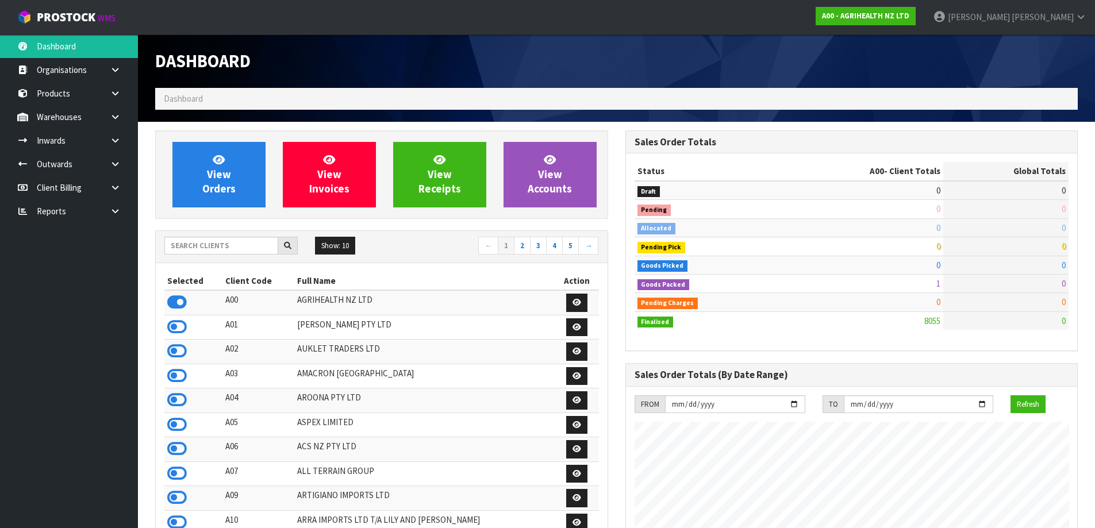
scroll to position [871, 470]
click at [235, 243] on input "text" at bounding box center [221, 246] width 114 height 18
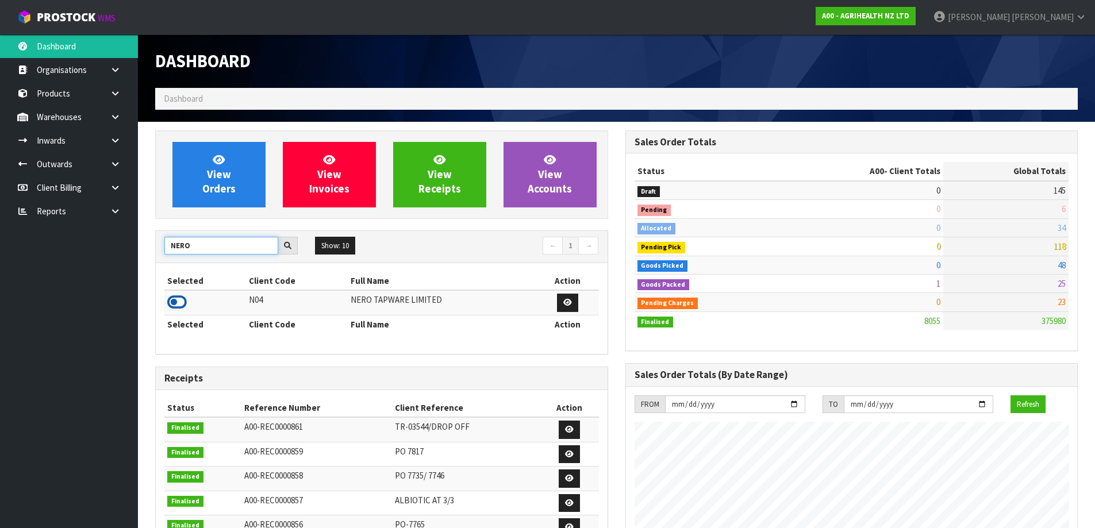
type input "NERO"
click at [176, 301] on icon at bounding box center [177, 302] width 20 height 17
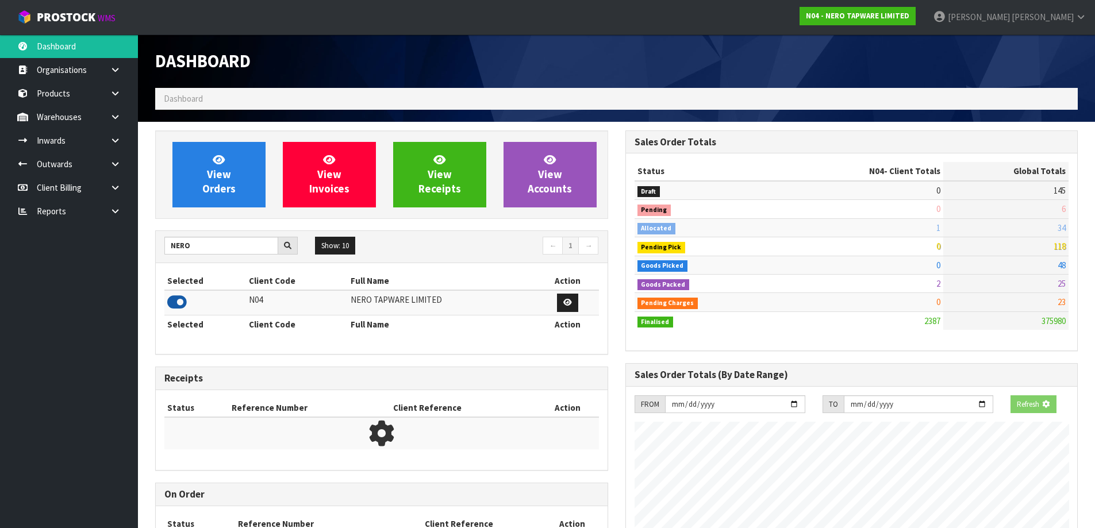
scroll to position [896, 470]
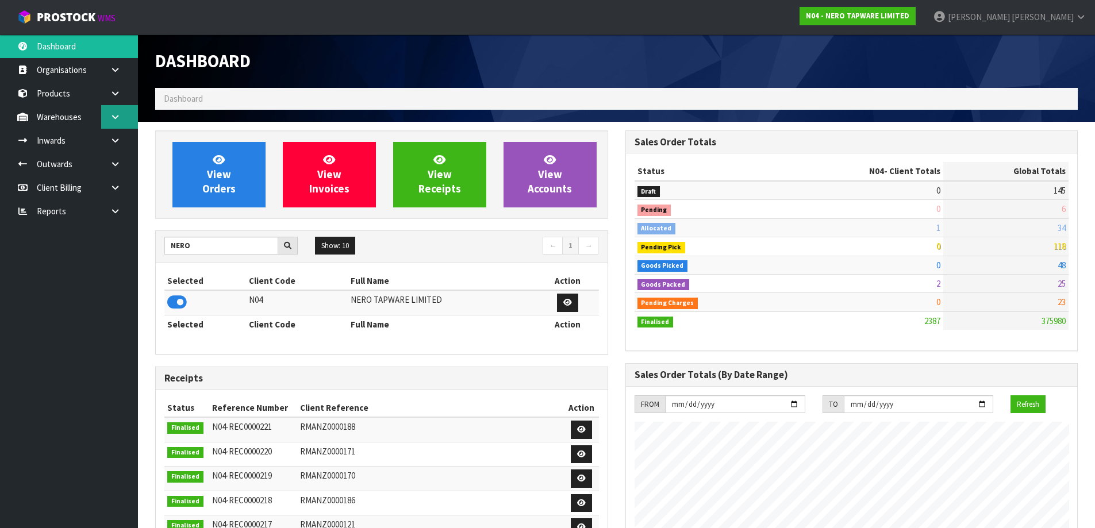
click at [104, 121] on link at bounding box center [119, 117] width 37 height 24
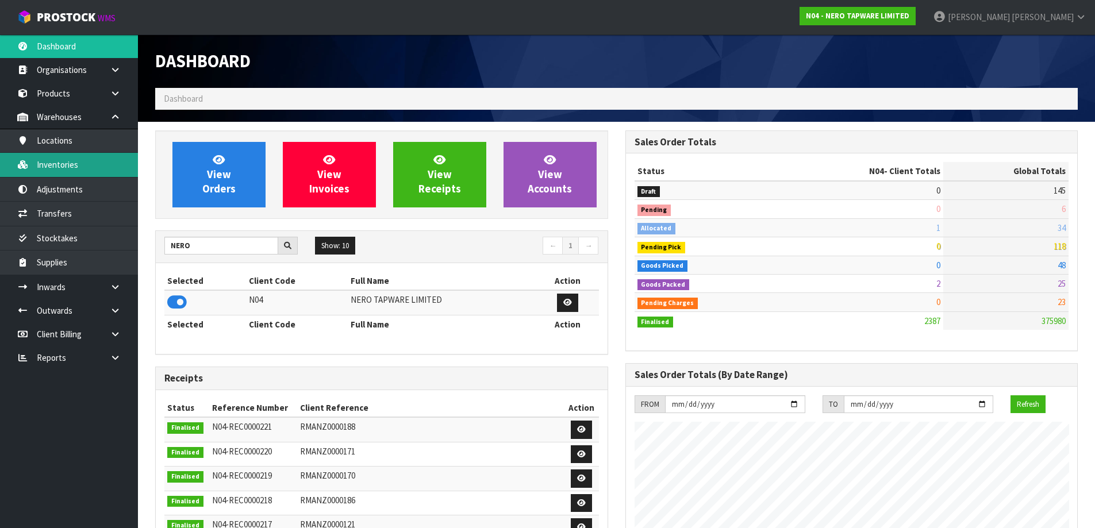
click at [87, 164] on link "Inventories" at bounding box center [69, 165] width 138 height 24
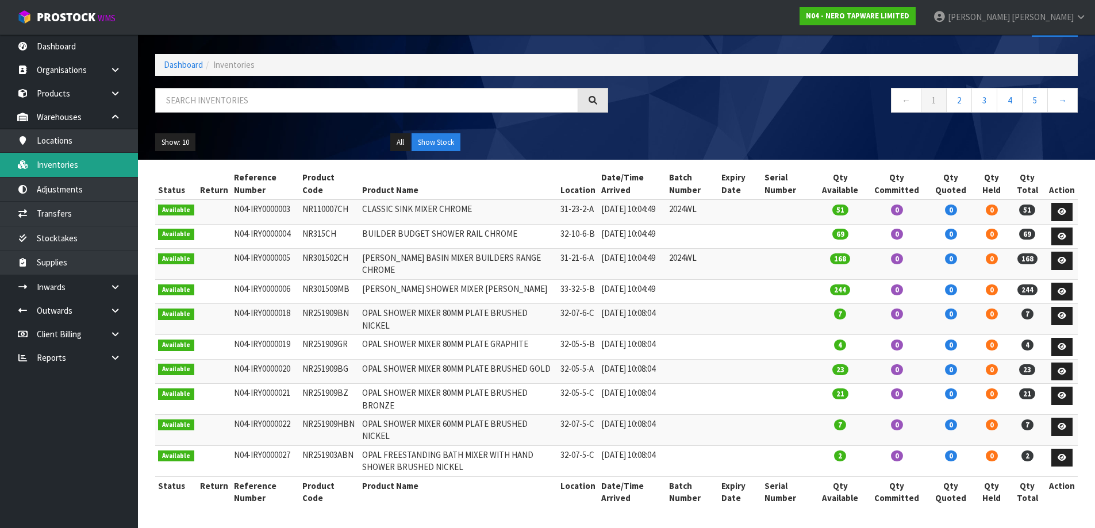
scroll to position [72, 0]
click at [434, 133] on button "Show Stock" at bounding box center [436, 142] width 49 height 18
click at [958, 88] on link "2" at bounding box center [960, 100] width 26 height 25
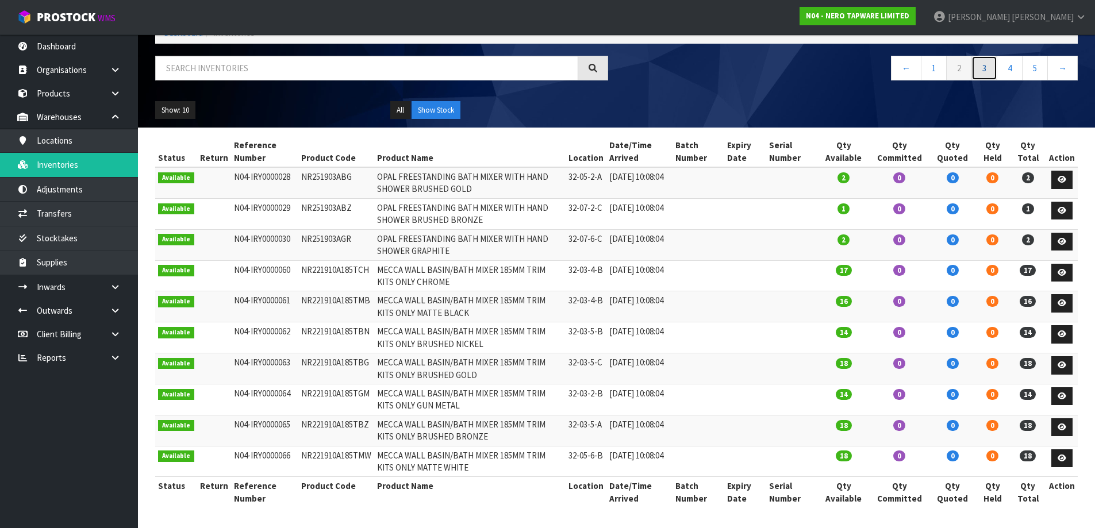
click at [986, 72] on link "3" at bounding box center [985, 68] width 26 height 25
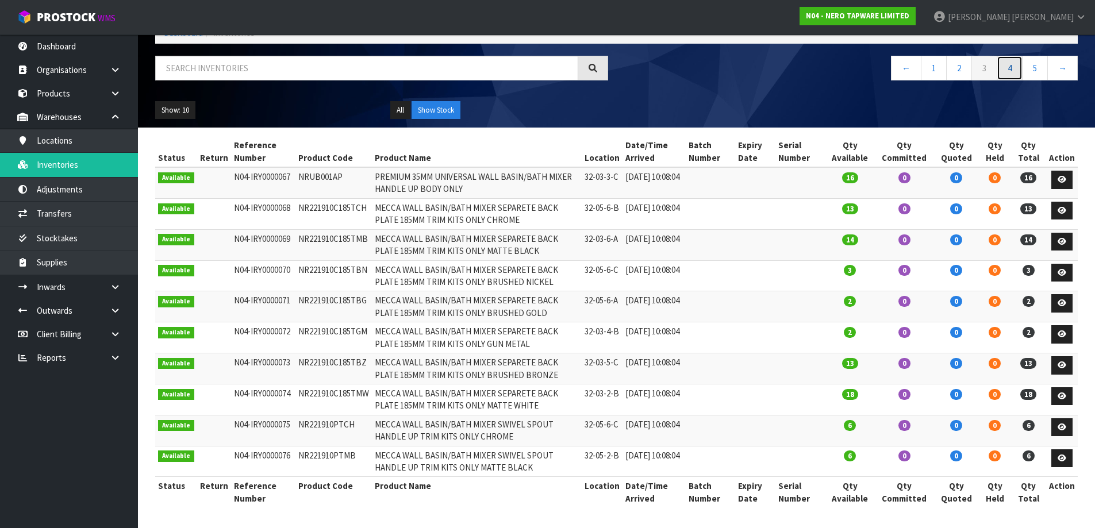
click at [1016, 72] on link "4" at bounding box center [1010, 68] width 26 height 25
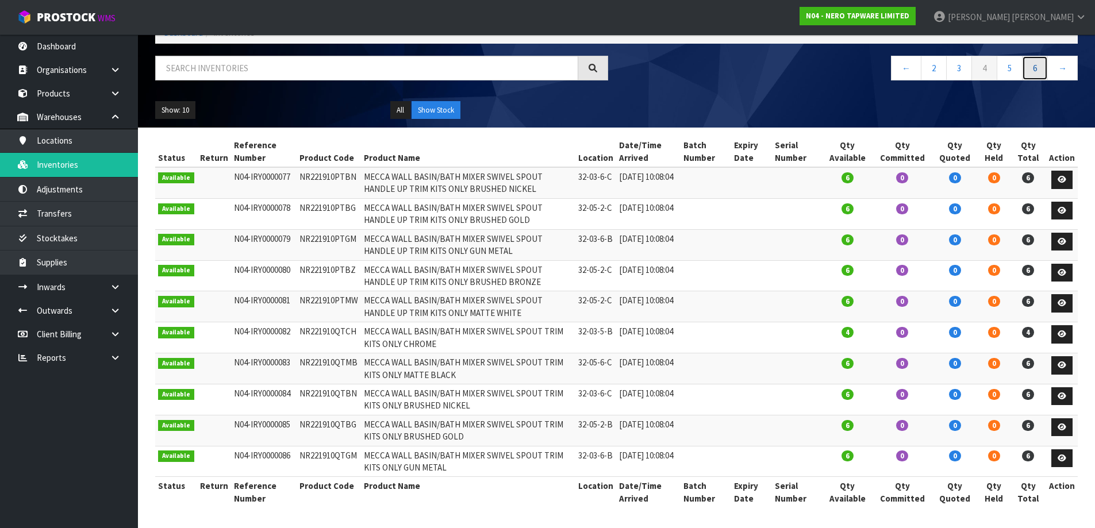
click at [1039, 70] on link "6" at bounding box center [1035, 68] width 26 height 25
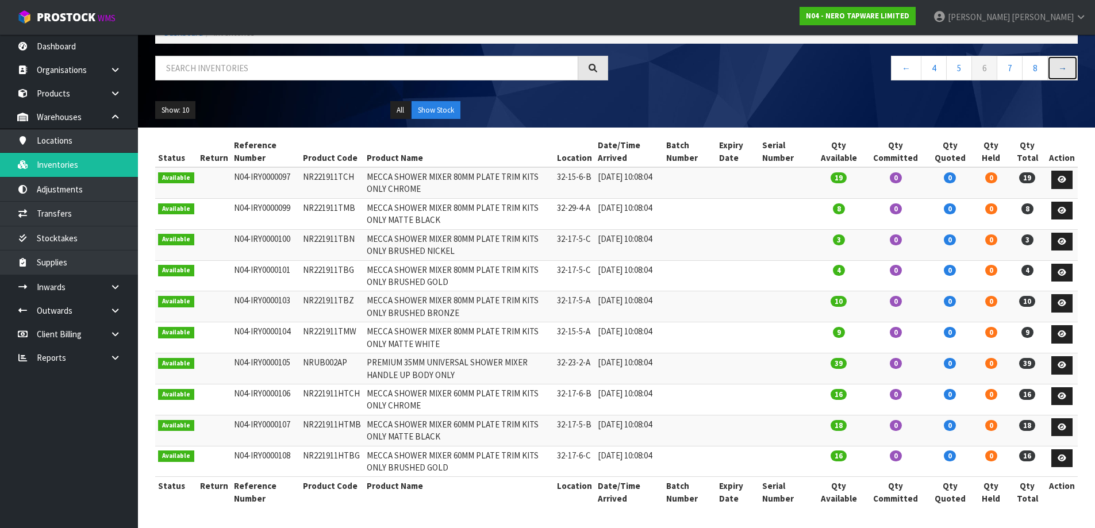
click at [1066, 67] on link "→" at bounding box center [1063, 68] width 30 height 25
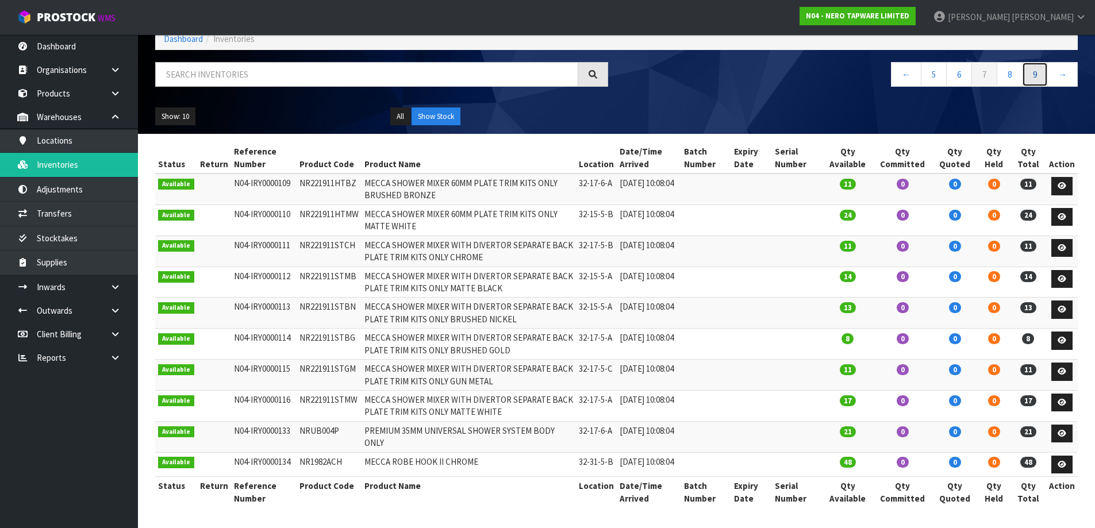
click at [1038, 67] on link "9" at bounding box center [1035, 74] width 26 height 25
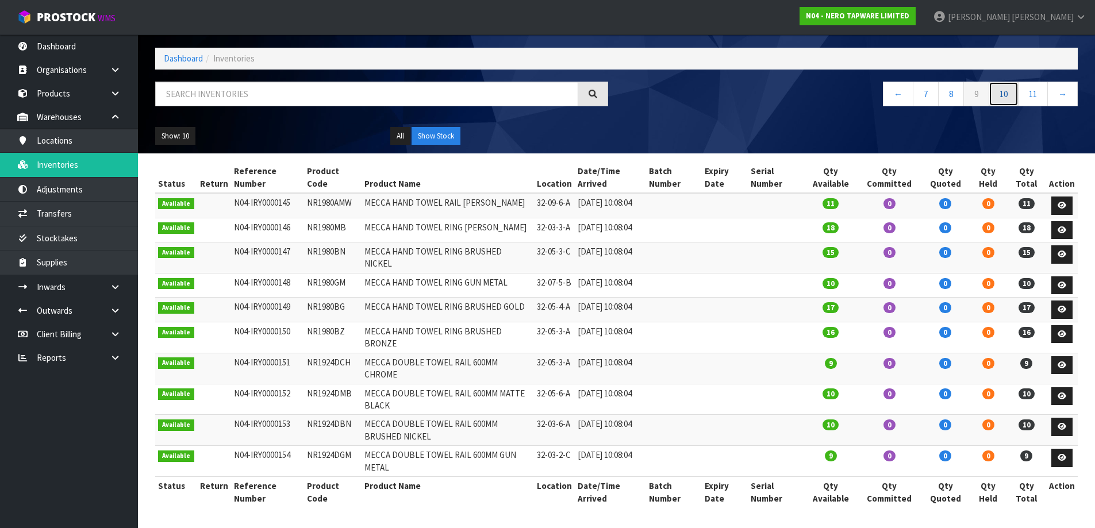
click at [1005, 82] on link "10" at bounding box center [1004, 94] width 30 height 25
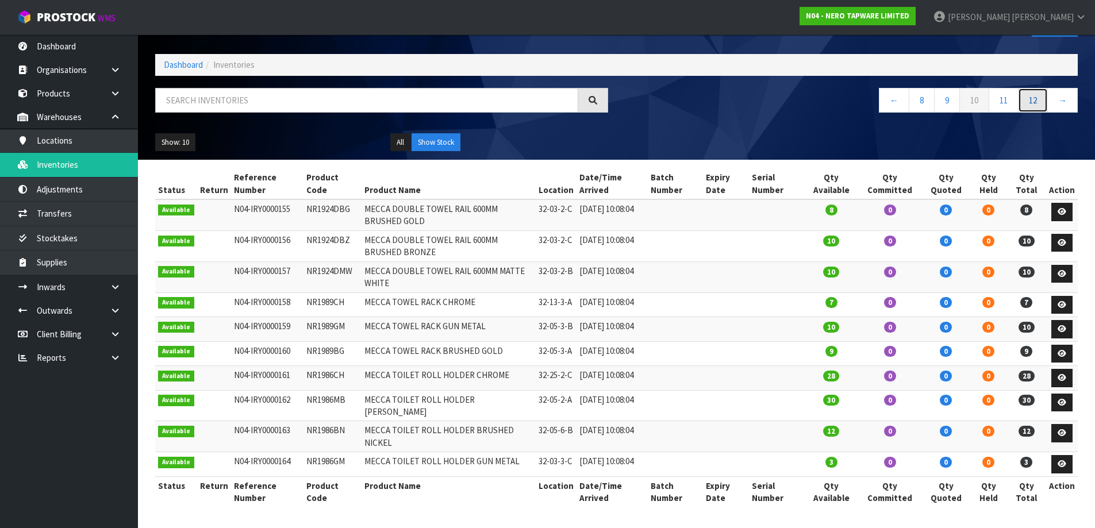
click at [1027, 88] on link "12" at bounding box center [1033, 100] width 30 height 25
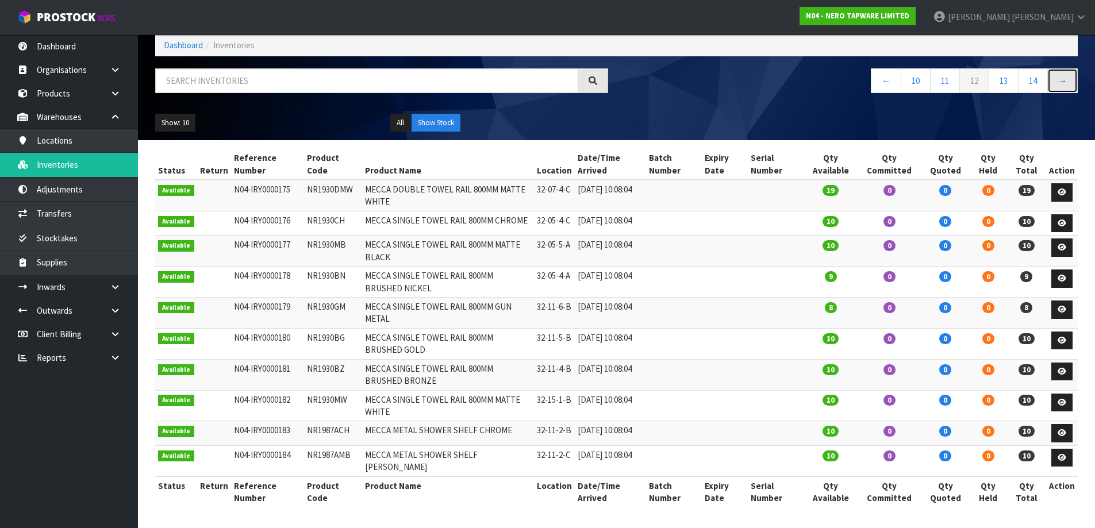
click at [1058, 69] on link "→" at bounding box center [1063, 80] width 30 height 25
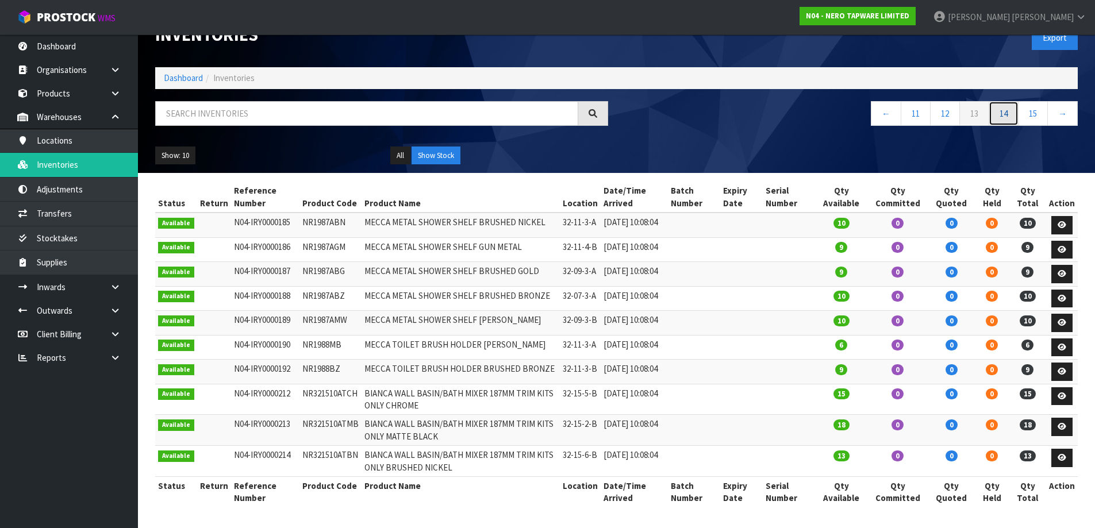
click at [1005, 101] on link "14" at bounding box center [1004, 113] width 30 height 25
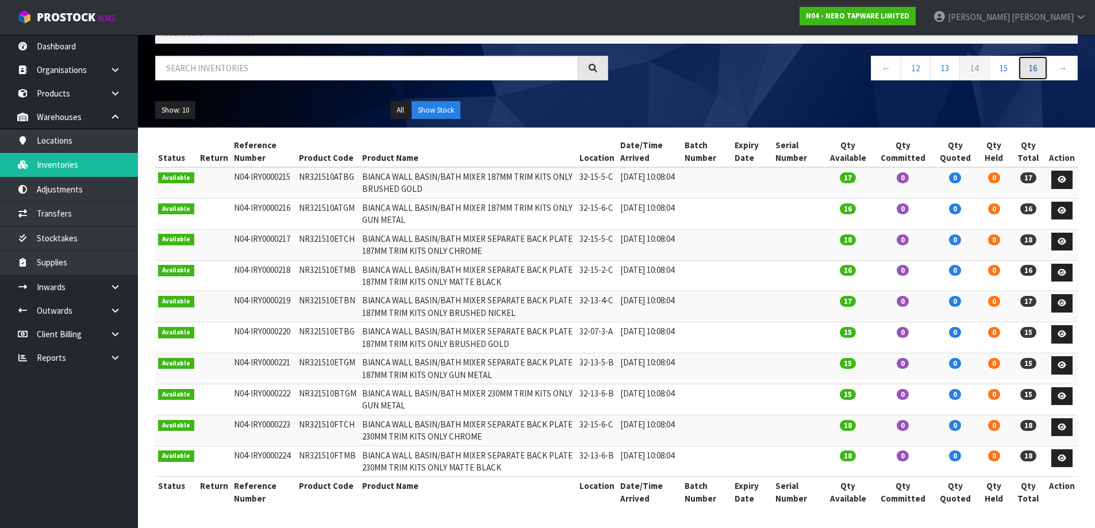
click at [1028, 71] on link "16" at bounding box center [1033, 68] width 30 height 25
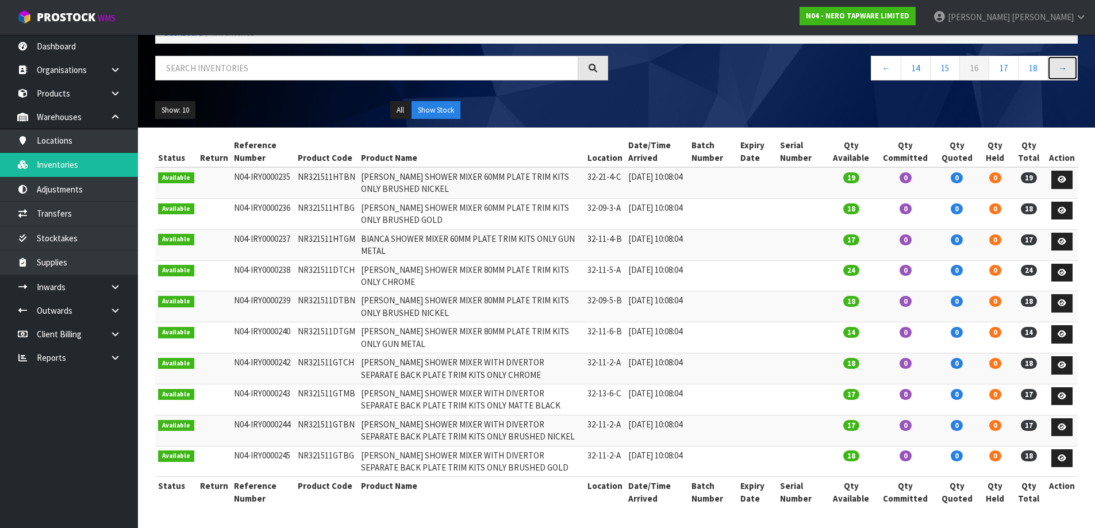
click at [1066, 70] on link "→" at bounding box center [1063, 68] width 30 height 25
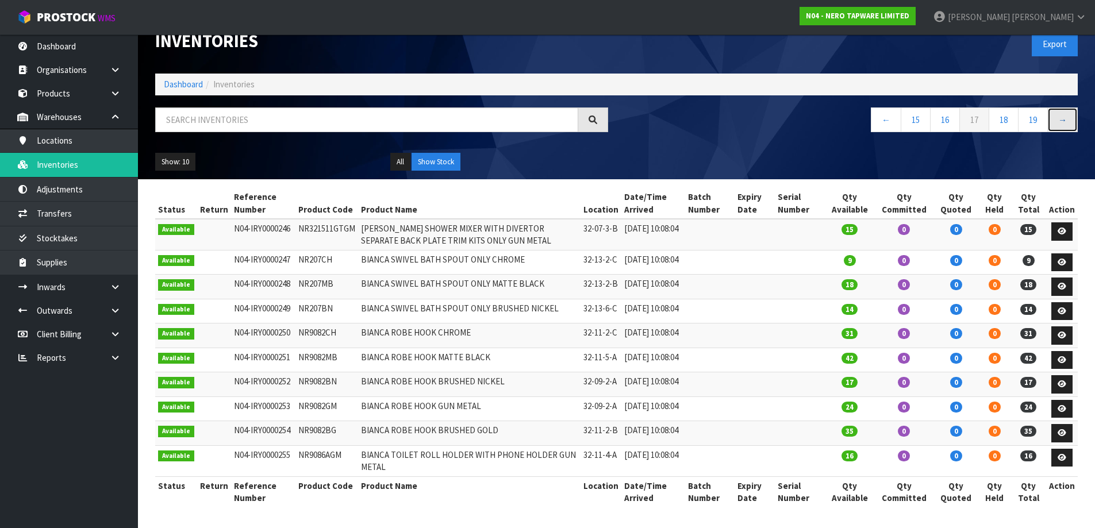
click at [1066, 108] on link "→" at bounding box center [1063, 120] width 30 height 25
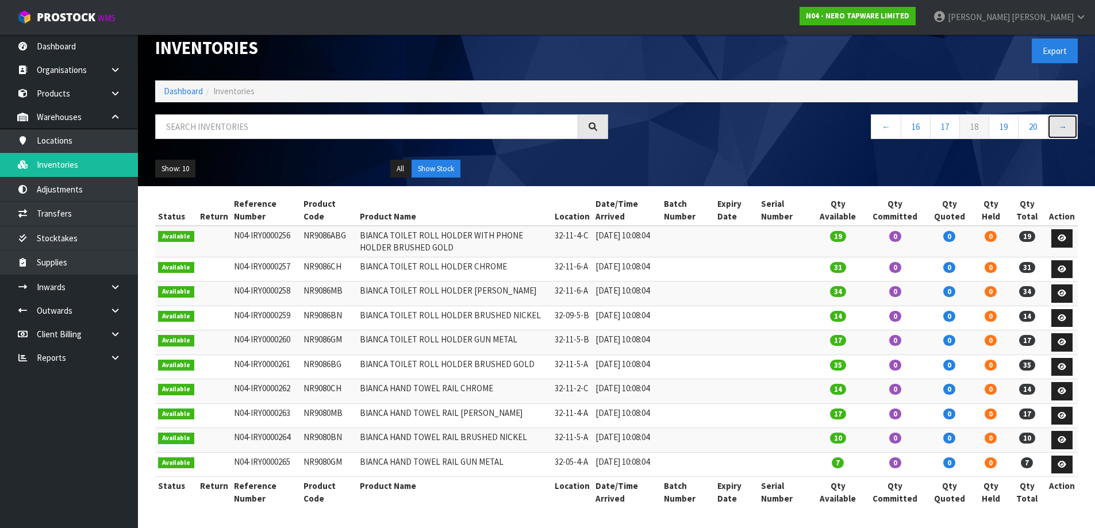
click at [1066, 114] on link "→" at bounding box center [1063, 126] width 30 height 25
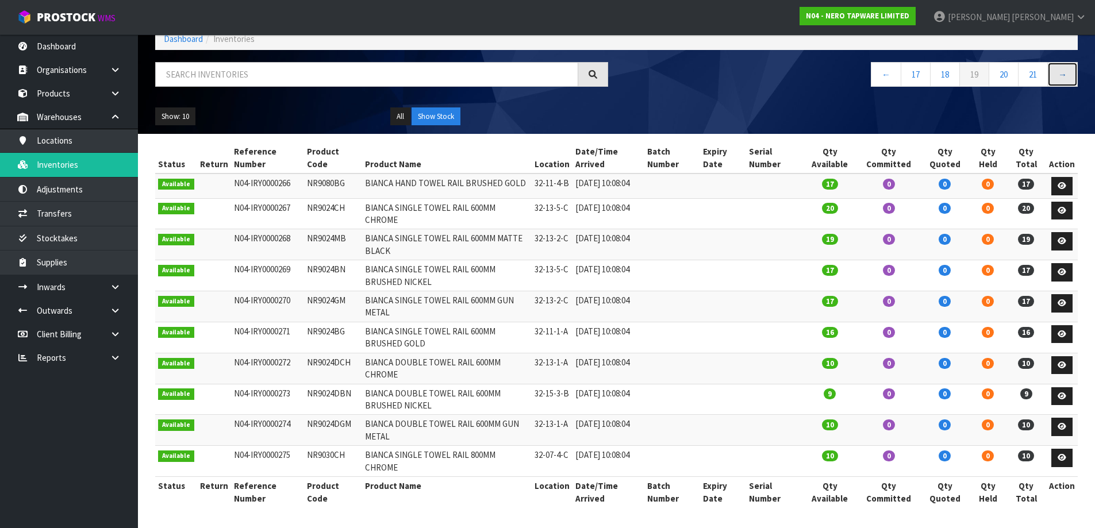
click at [1065, 70] on link "→" at bounding box center [1063, 74] width 30 height 25
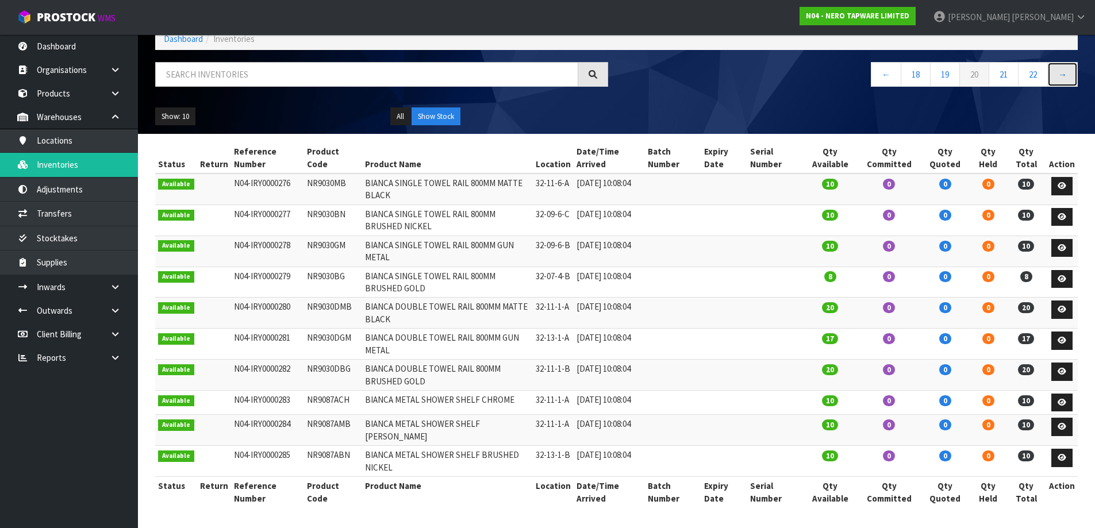
click at [1065, 70] on link "→" at bounding box center [1063, 74] width 30 height 25
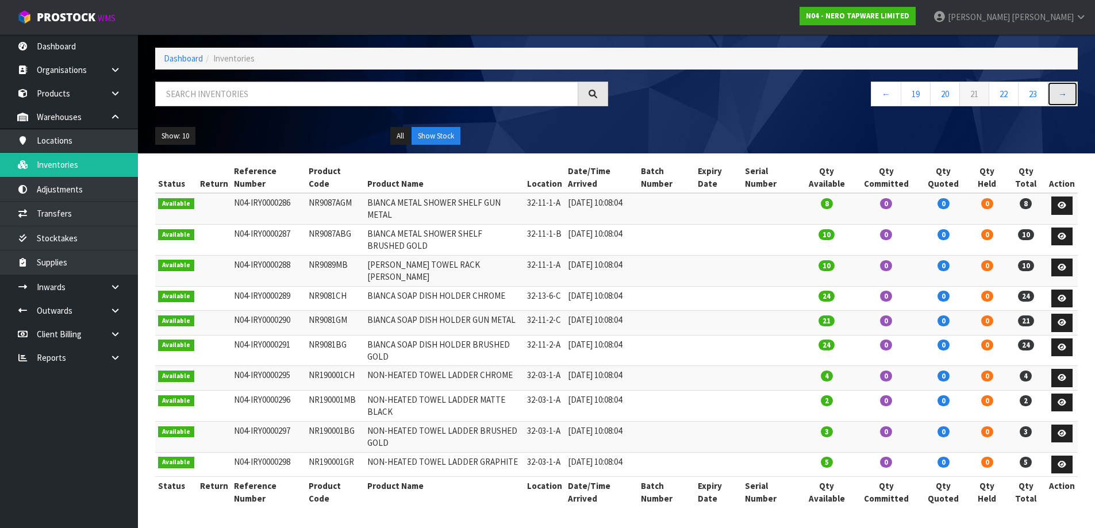
click at [1065, 82] on link "→" at bounding box center [1063, 94] width 30 height 25
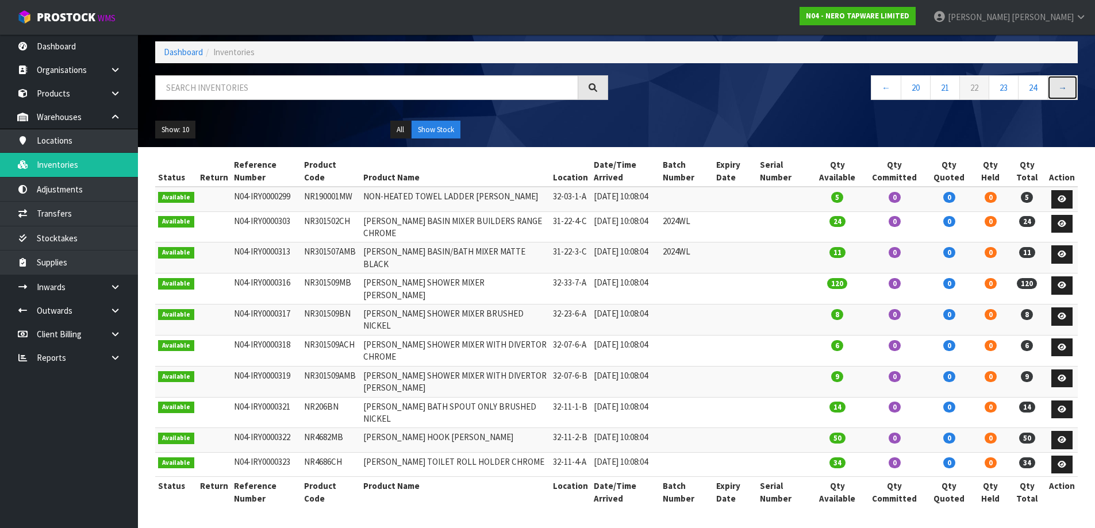
click at [1065, 75] on link "→" at bounding box center [1063, 87] width 30 height 25
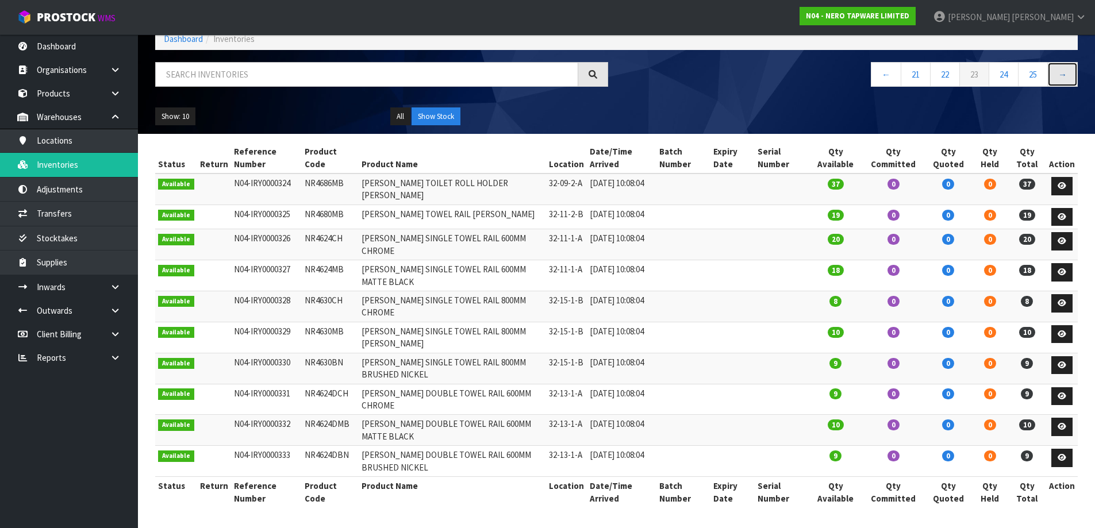
click at [1065, 70] on link "→" at bounding box center [1063, 74] width 30 height 25
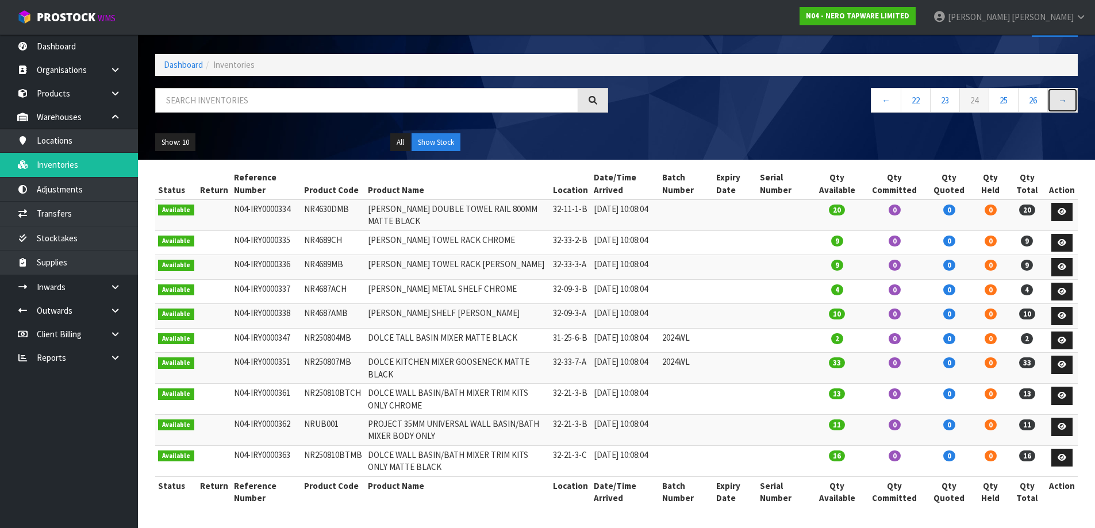
click at [1065, 88] on link "→" at bounding box center [1063, 100] width 30 height 25
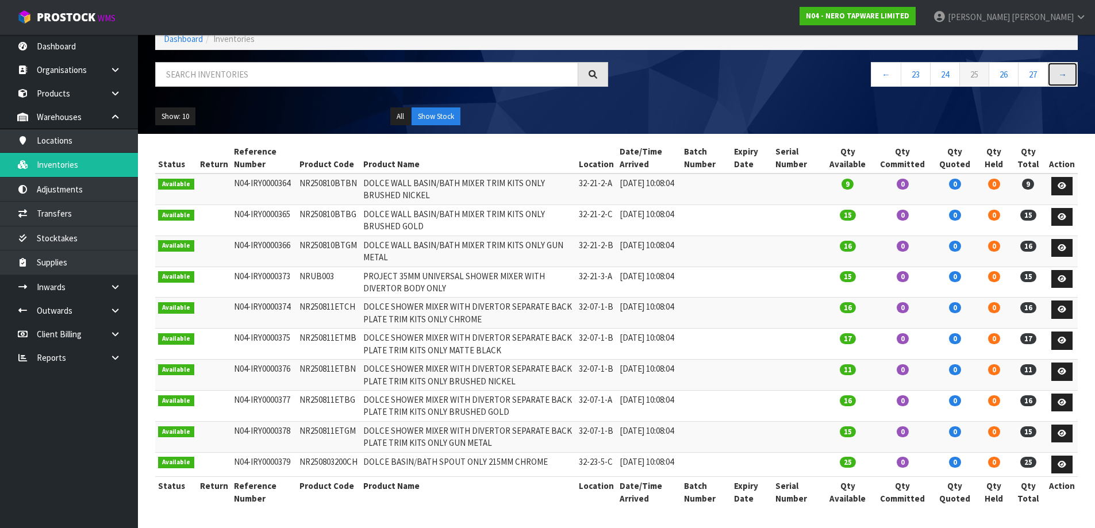
click at [1065, 70] on link "→" at bounding box center [1063, 74] width 30 height 25
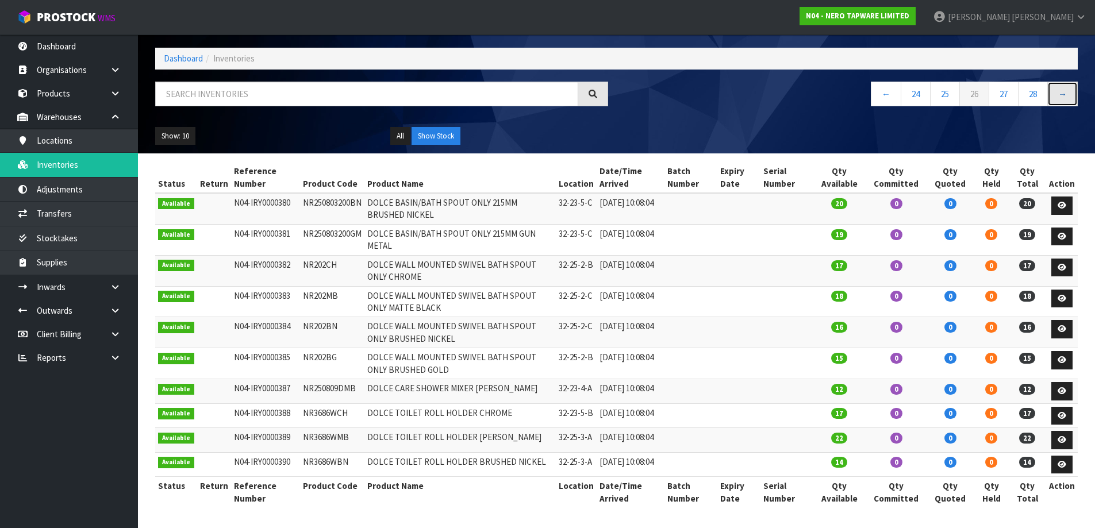
click at [1065, 82] on link "→" at bounding box center [1063, 94] width 30 height 25
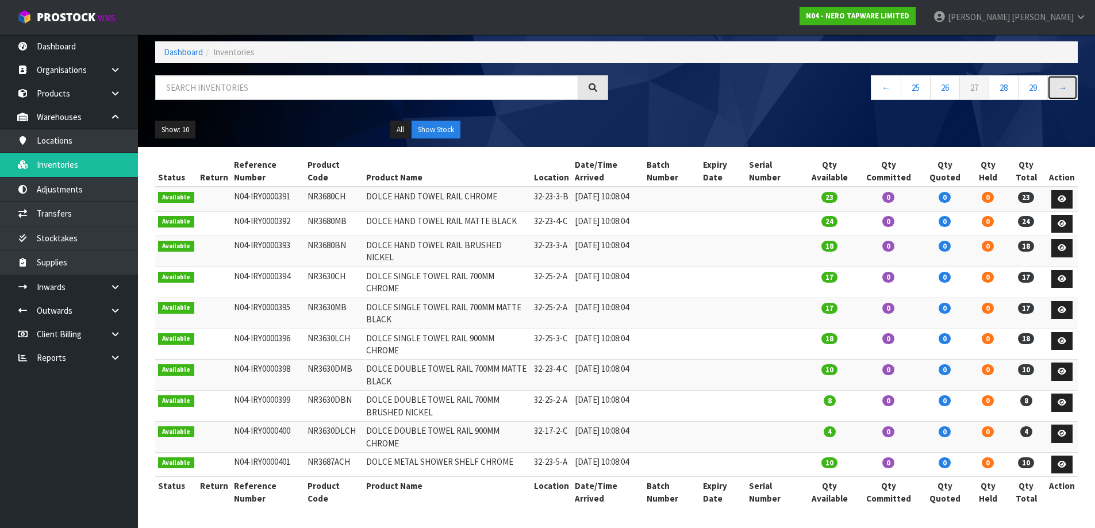
click at [1065, 75] on link "→" at bounding box center [1063, 87] width 30 height 25
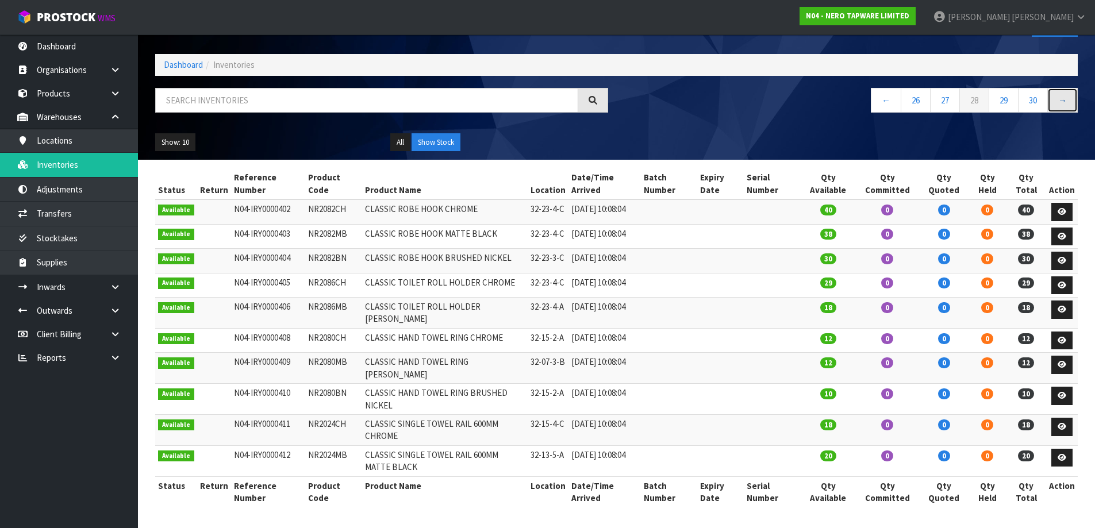
click at [1065, 88] on link "→" at bounding box center [1063, 100] width 30 height 25
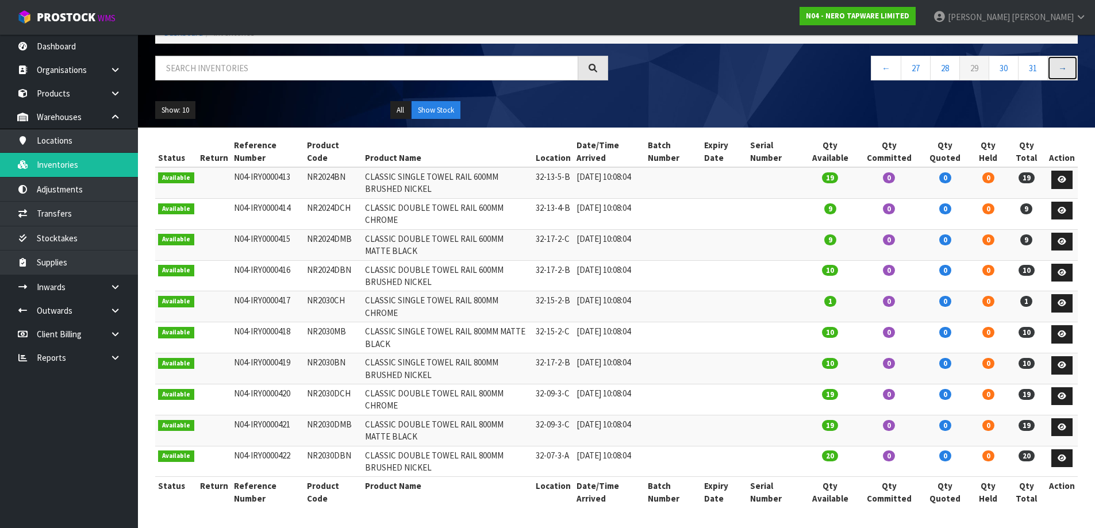
click at [1065, 70] on link "→" at bounding box center [1063, 68] width 30 height 25
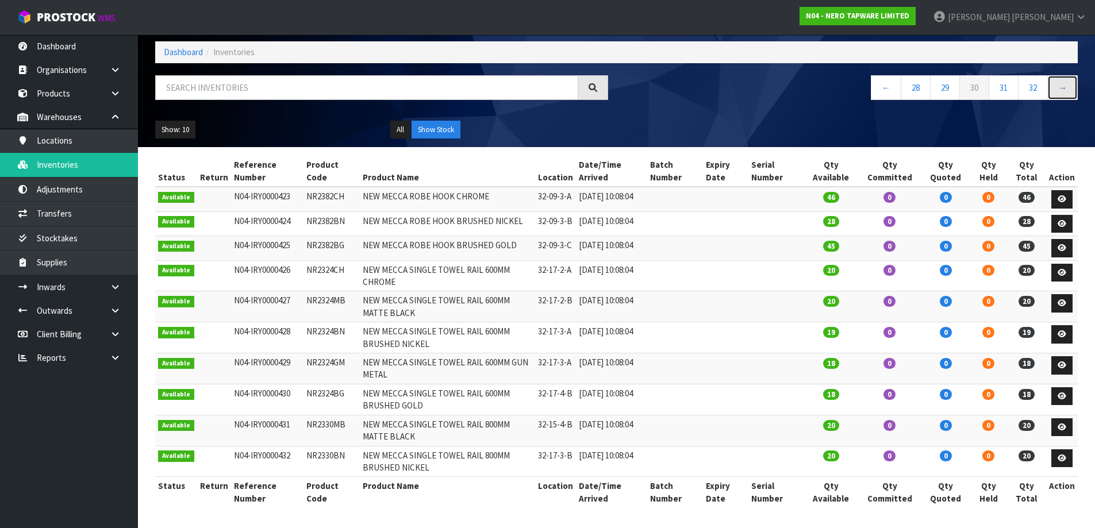
click at [1065, 75] on link "→" at bounding box center [1063, 87] width 30 height 25
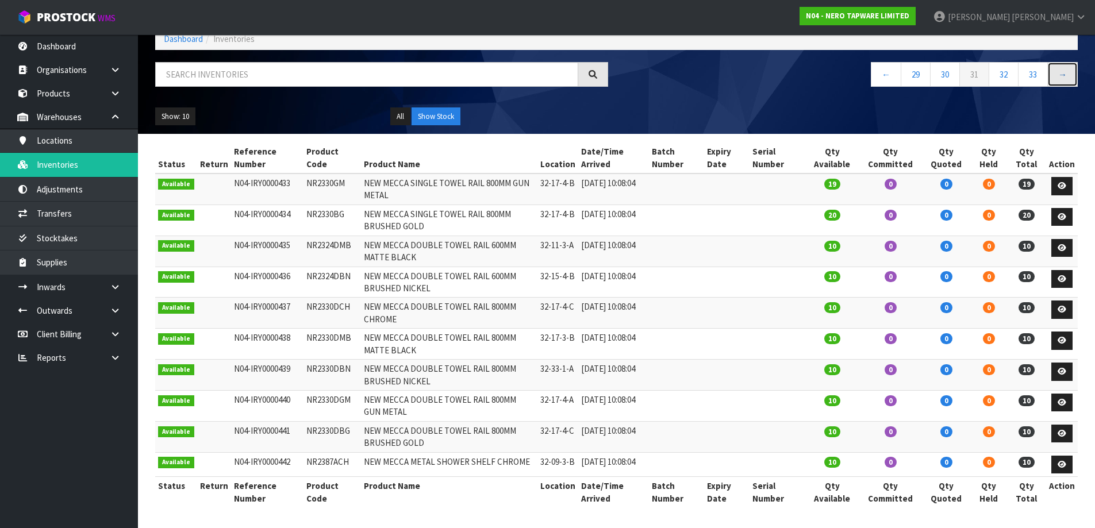
click at [1065, 70] on link "→" at bounding box center [1063, 74] width 30 height 25
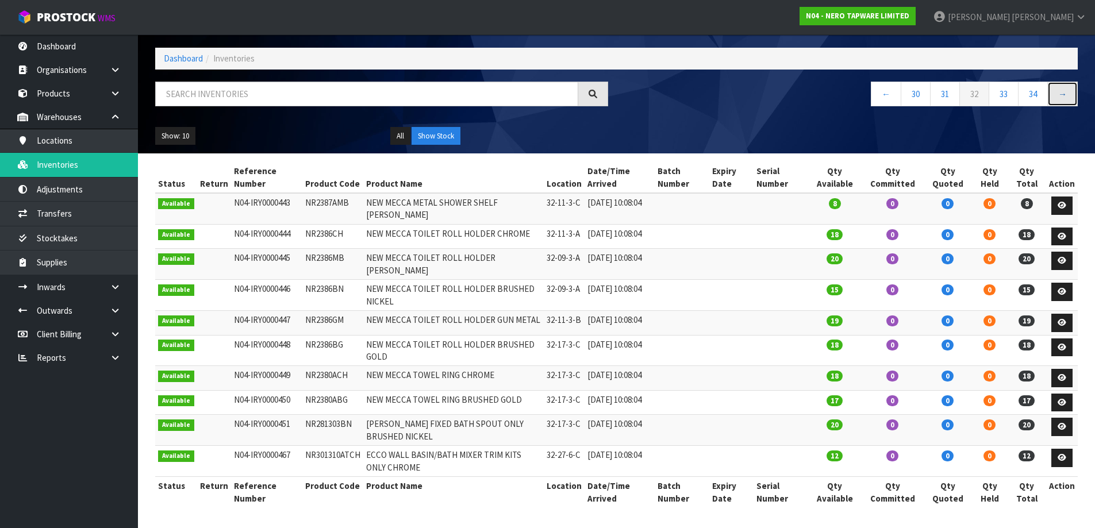
click at [1065, 82] on link "→" at bounding box center [1063, 94] width 30 height 25
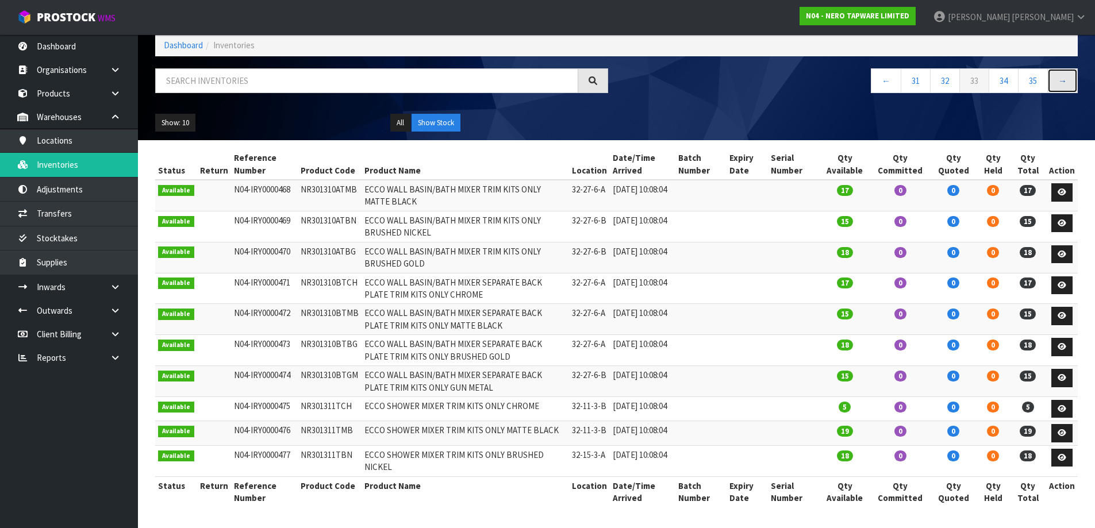
click at [1065, 70] on link "→" at bounding box center [1063, 80] width 30 height 25
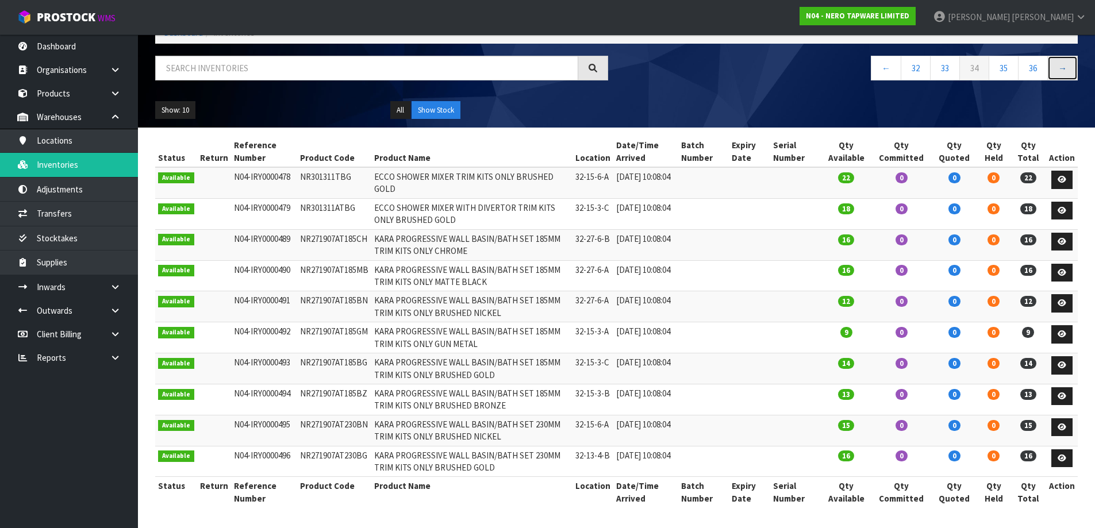
click at [1065, 70] on link "→" at bounding box center [1063, 68] width 30 height 25
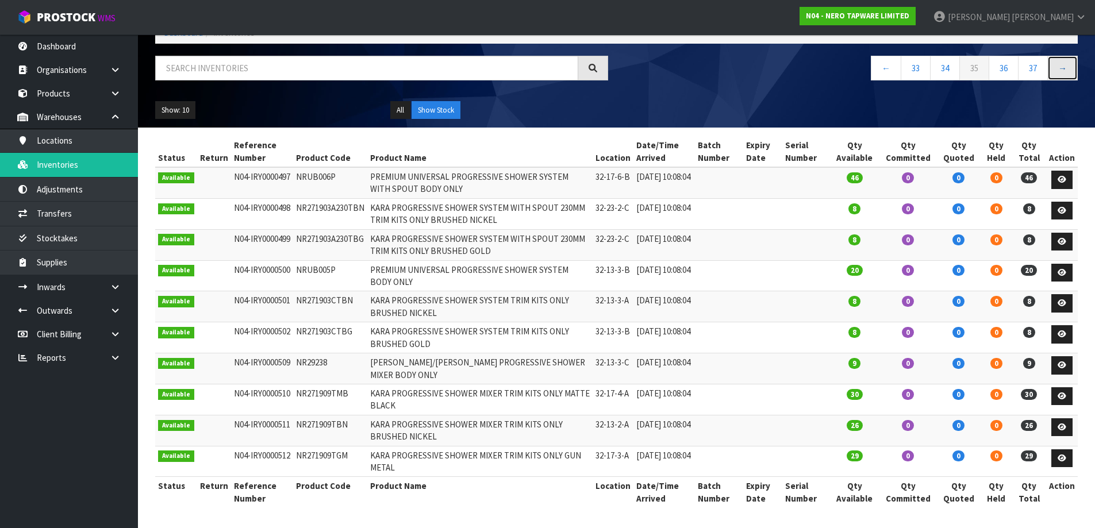
click at [1065, 70] on link "→" at bounding box center [1063, 68] width 30 height 25
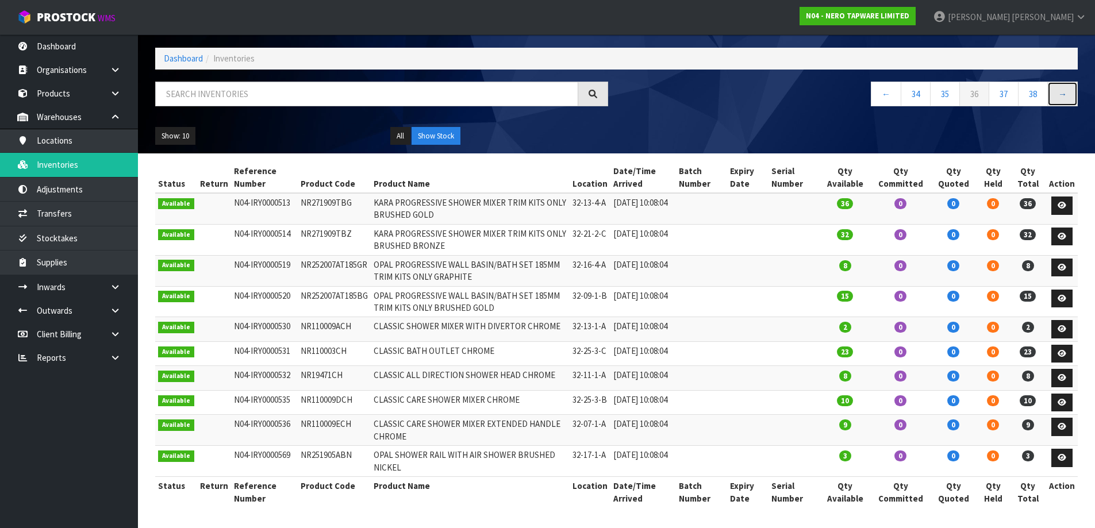
click at [1065, 82] on link "→" at bounding box center [1063, 94] width 30 height 25
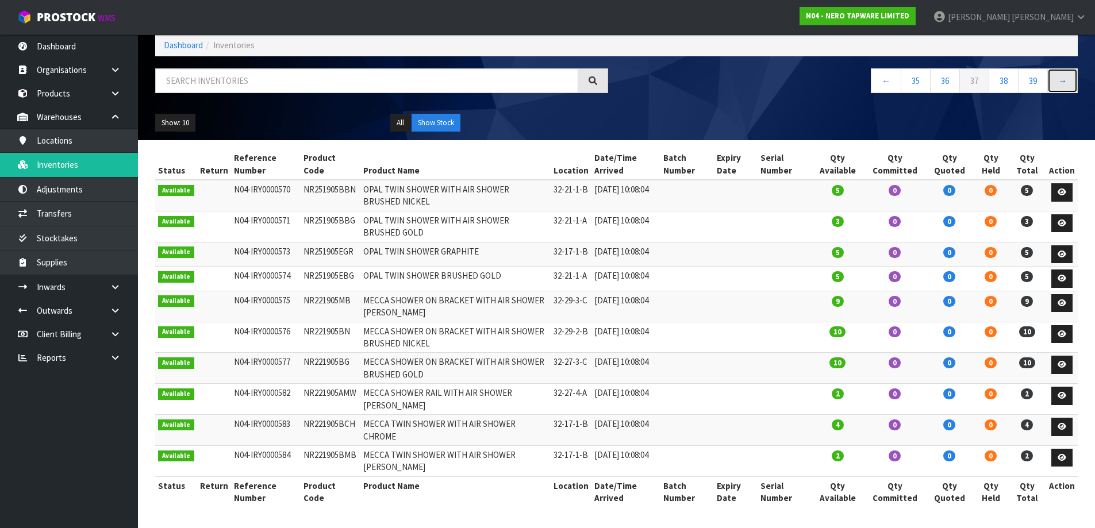
click at [1065, 70] on link "→" at bounding box center [1063, 80] width 30 height 25
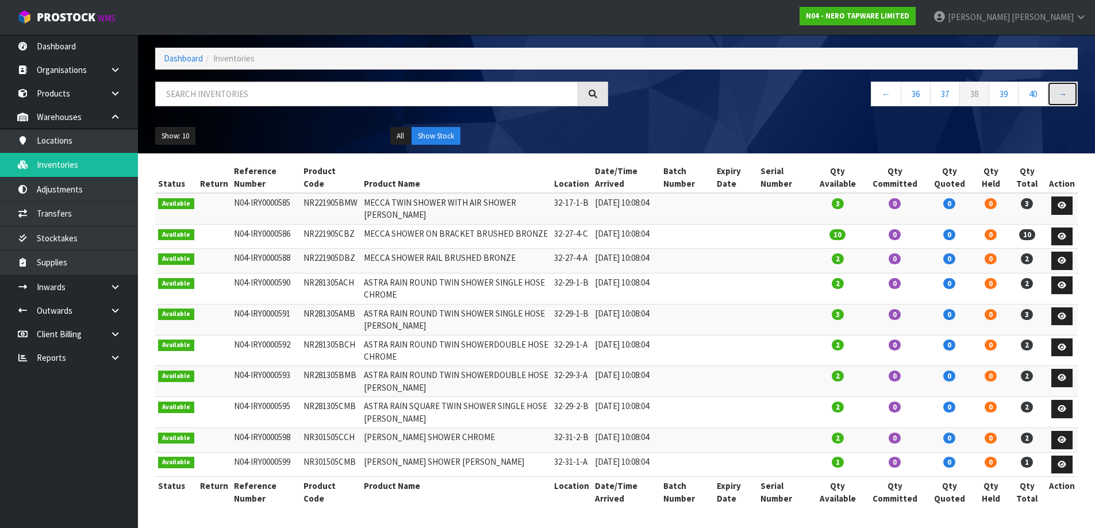
click at [1065, 82] on link "→" at bounding box center [1063, 94] width 30 height 25
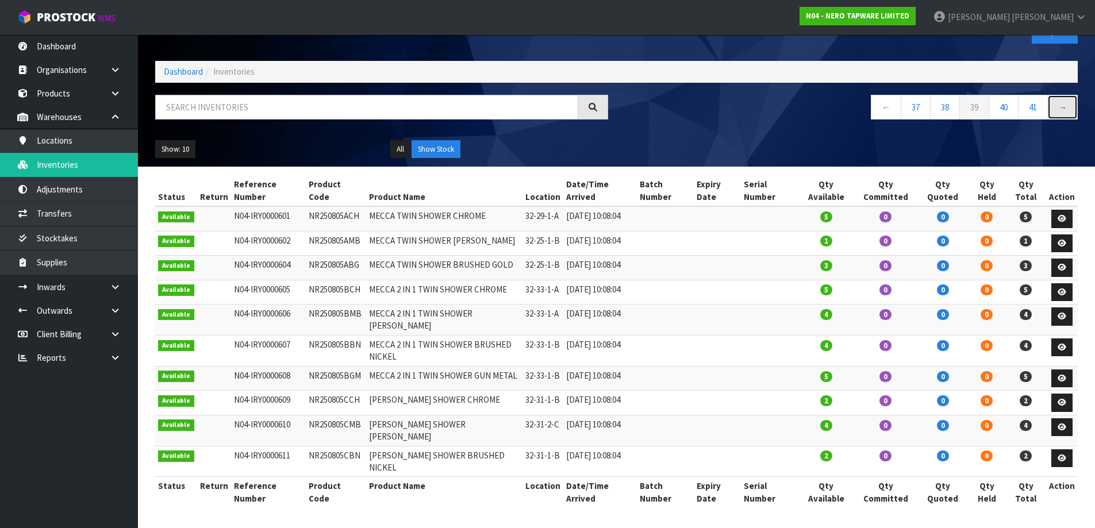
click at [1065, 95] on link "→" at bounding box center [1063, 107] width 30 height 25
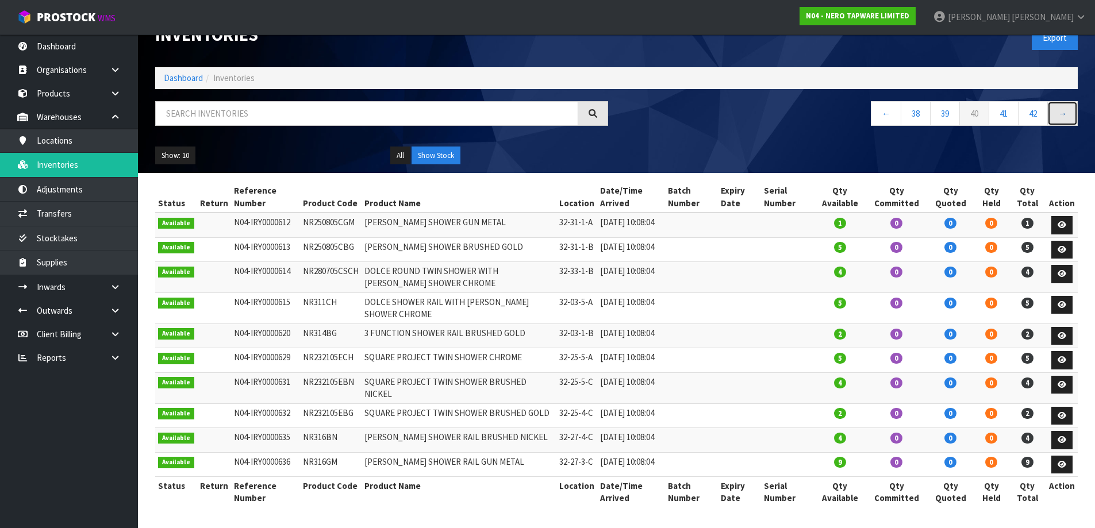
click at [1065, 101] on link "→" at bounding box center [1063, 113] width 30 height 25
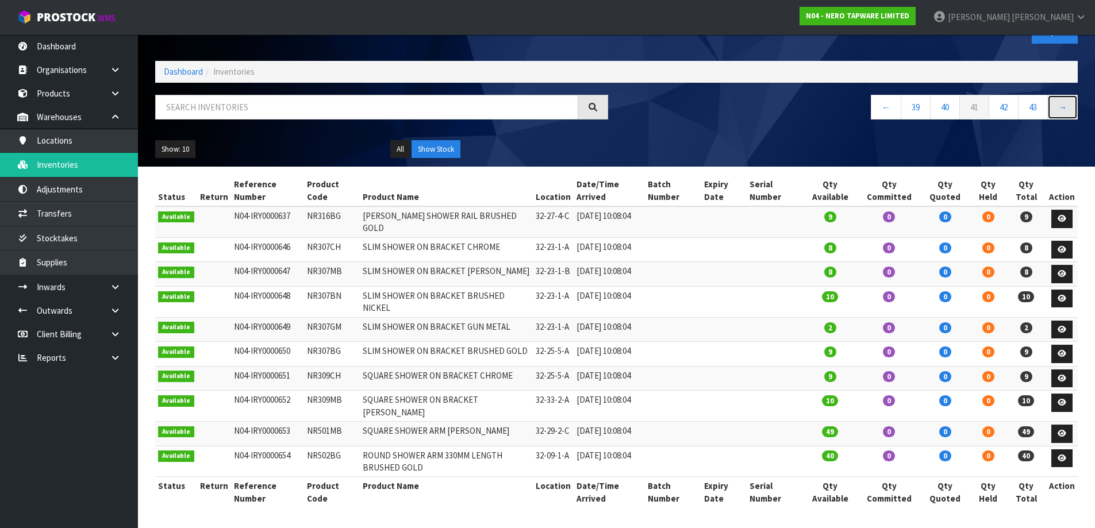
click at [1065, 95] on link "→" at bounding box center [1063, 107] width 30 height 25
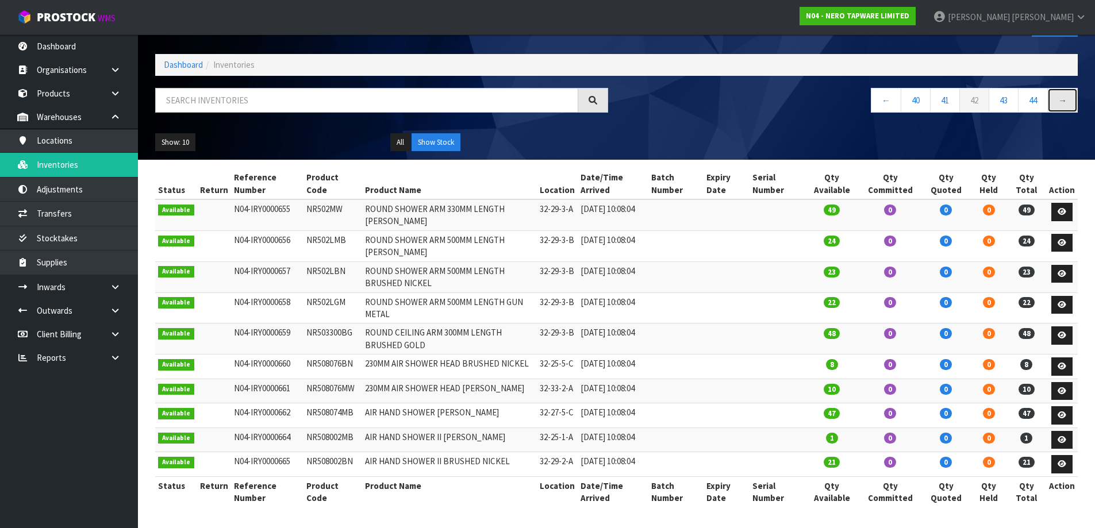
click at [1065, 88] on link "→" at bounding box center [1063, 100] width 30 height 25
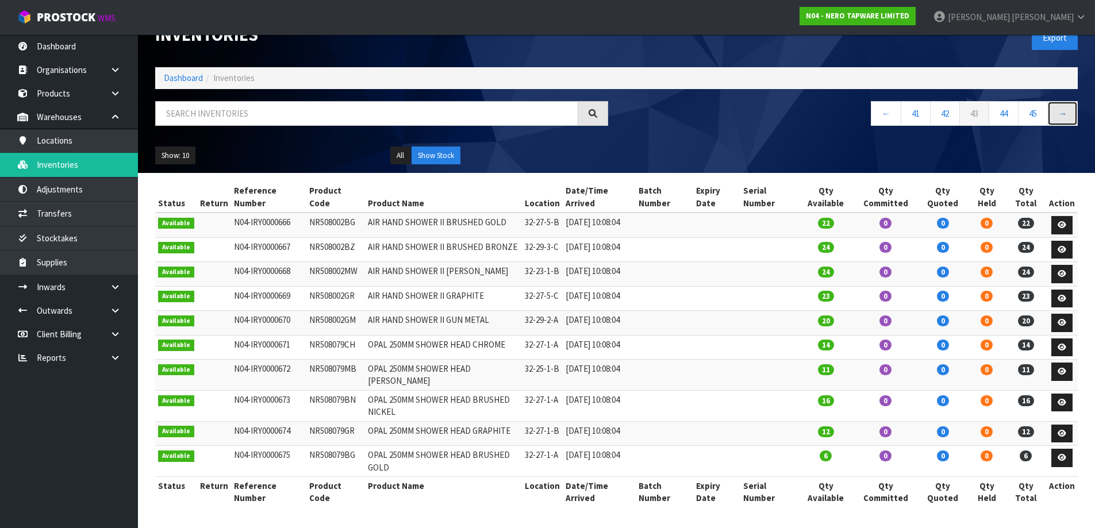
click at [1063, 101] on link "→" at bounding box center [1063, 113] width 30 height 25
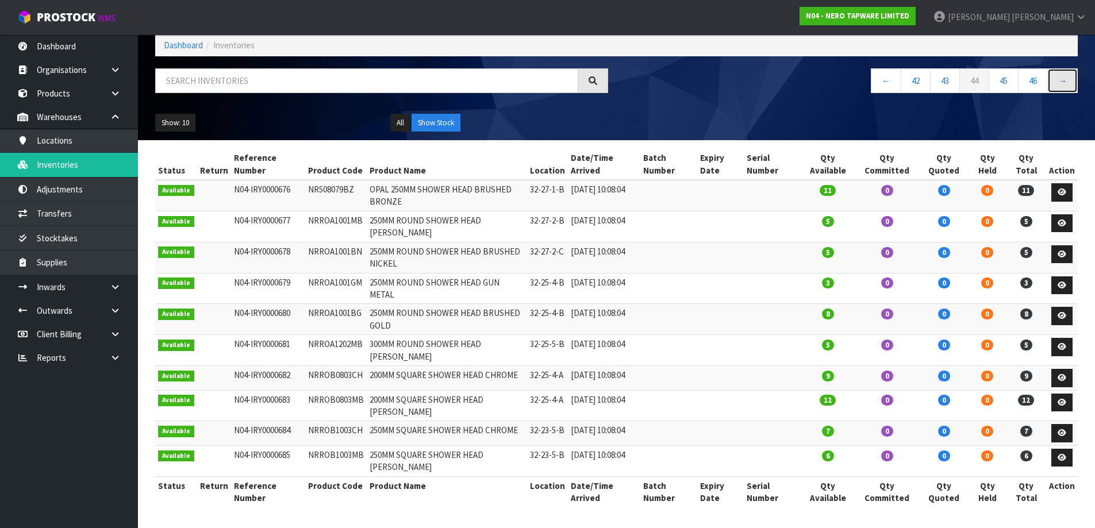
click at [1063, 69] on link "→" at bounding box center [1063, 80] width 30 height 25
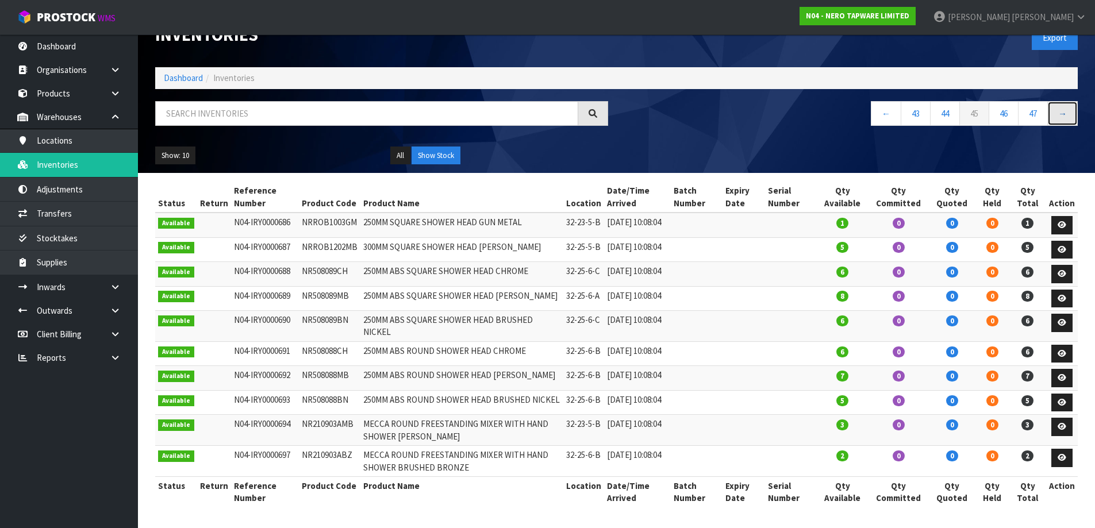
click at [1063, 101] on link "→" at bounding box center [1063, 113] width 30 height 25
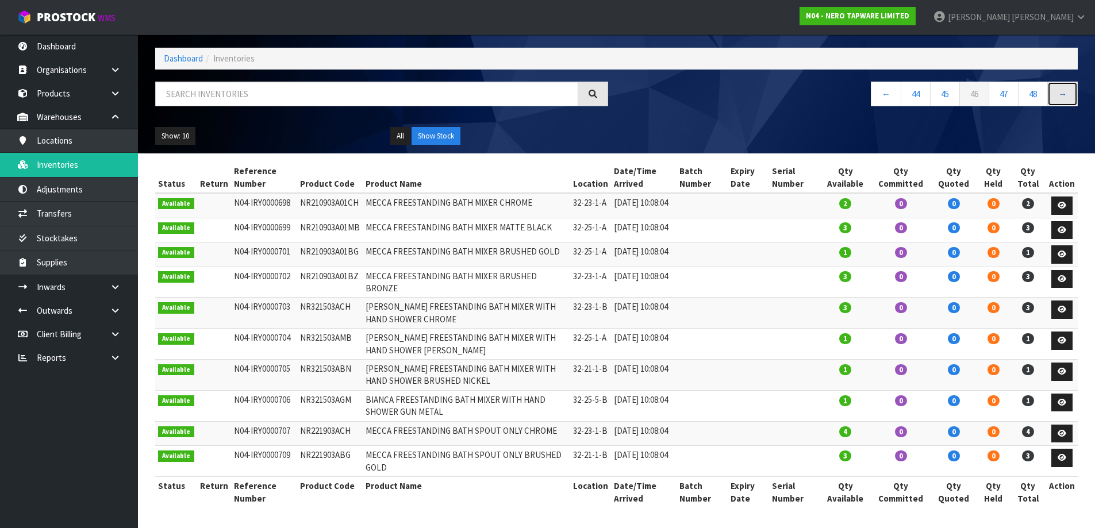
click at [1063, 82] on link "→" at bounding box center [1063, 94] width 30 height 25
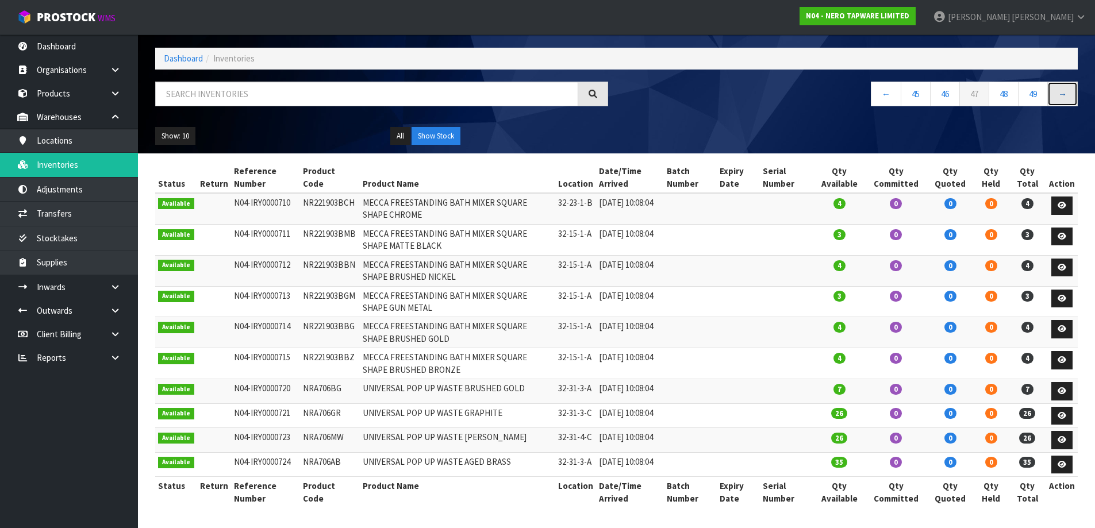
click at [1063, 82] on link "→" at bounding box center [1063, 94] width 30 height 25
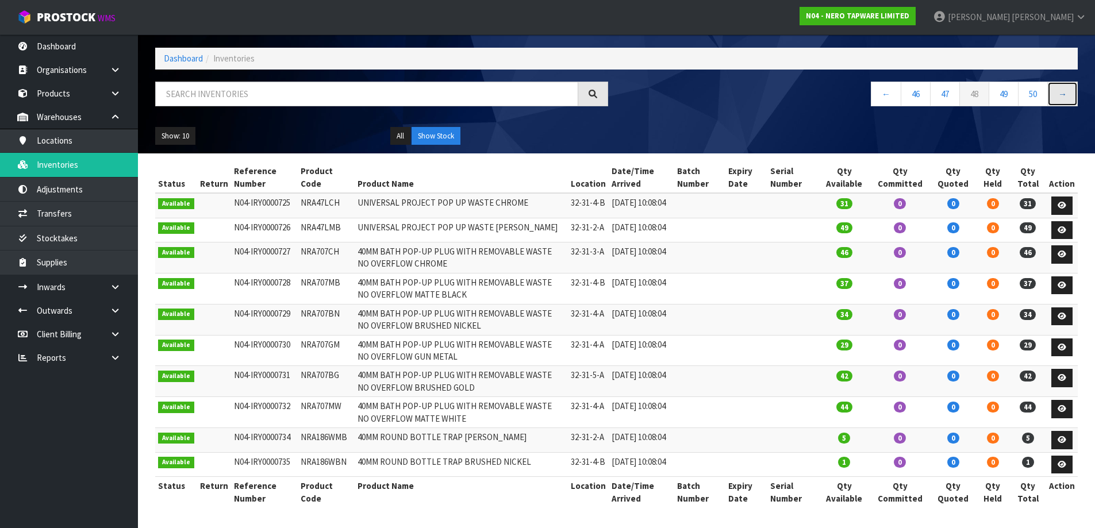
click at [1063, 82] on link "→" at bounding box center [1063, 94] width 30 height 25
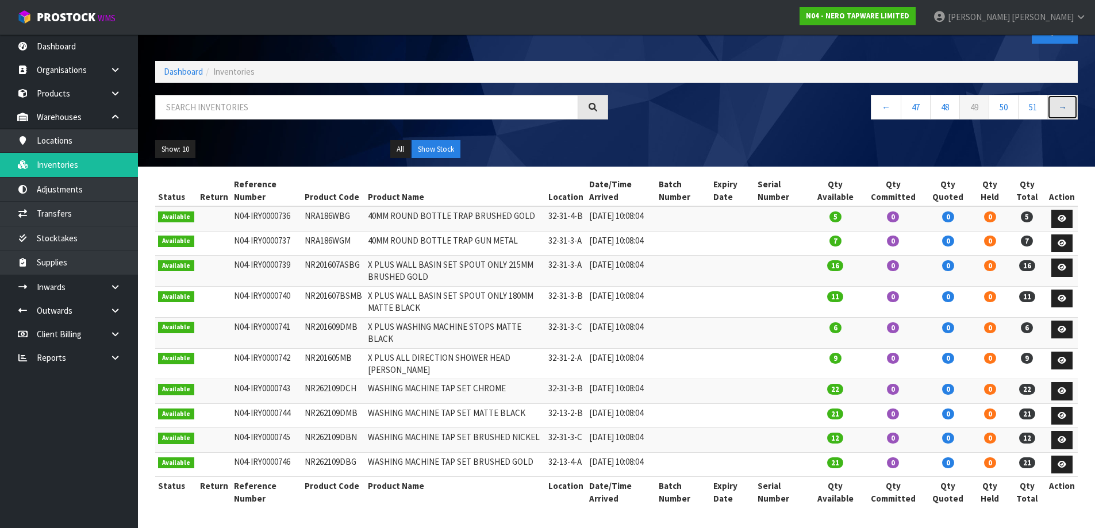
click at [1063, 95] on link "→" at bounding box center [1063, 107] width 30 height 25
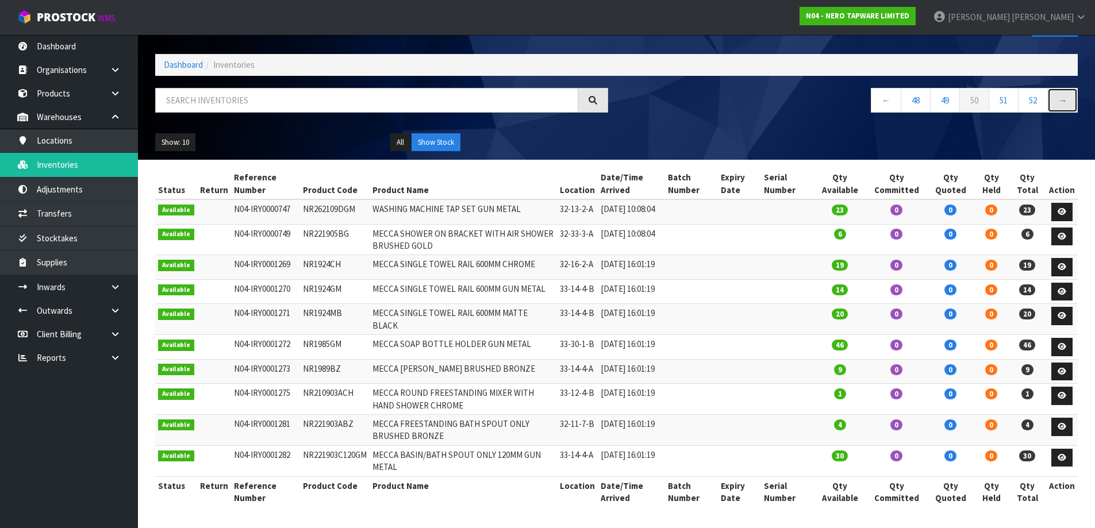
click at [1063, 88] on link "→" at bounding box center [1063, 100] width 30 height 25
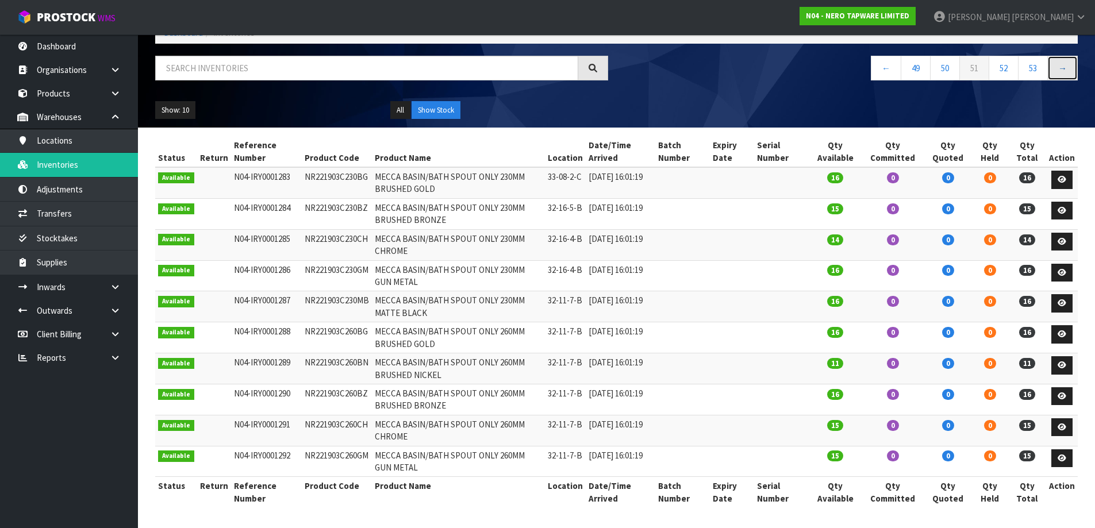
click at [1063, 69] on link "→" at bounding box center [1063, 68] width 30 height 25
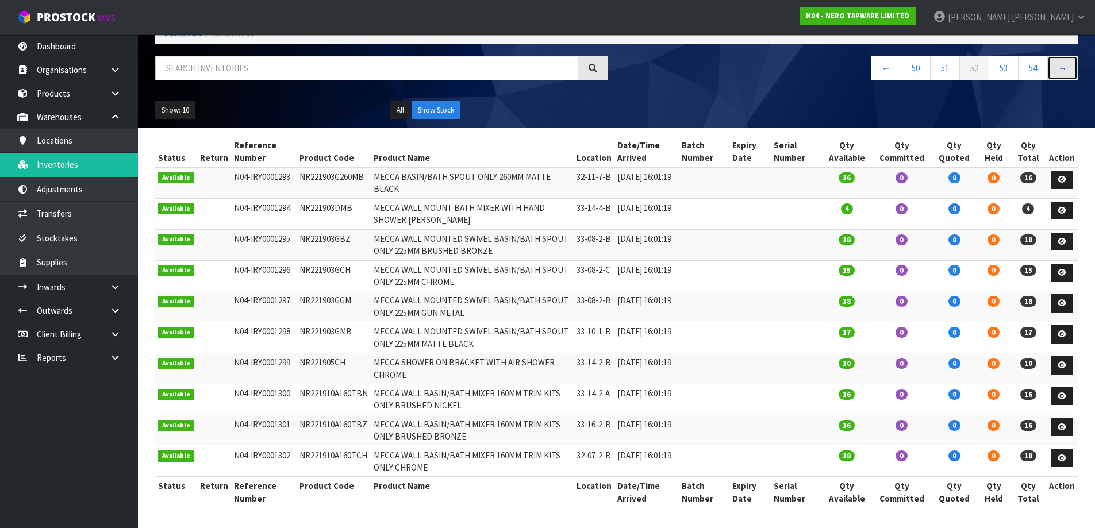
click at [1063, 69] on link "→" at bounding box center [1063, 68] width 30 height 25
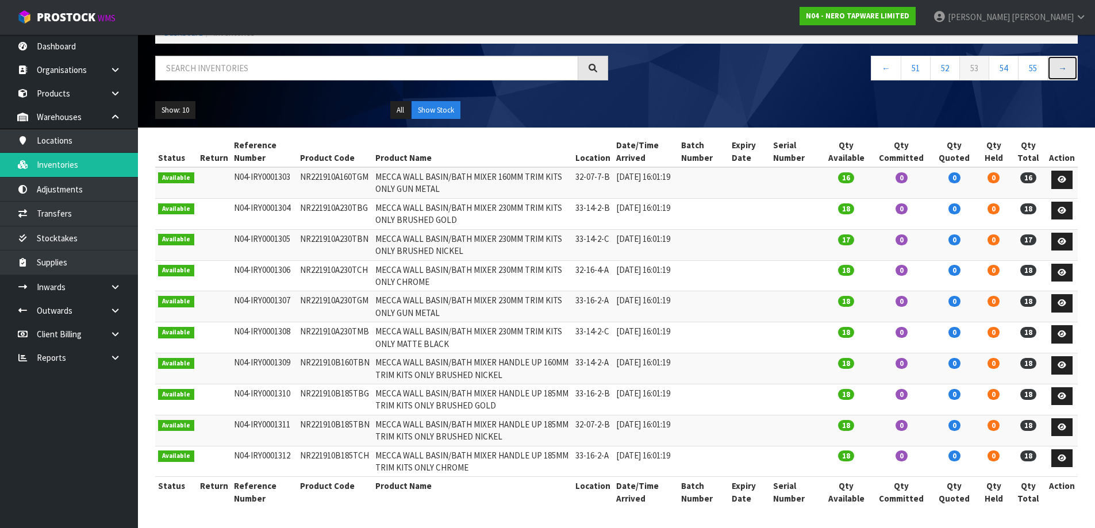
click at [1063, 69] on link "→" at bounding box center [1063, 68] width 30 height 25
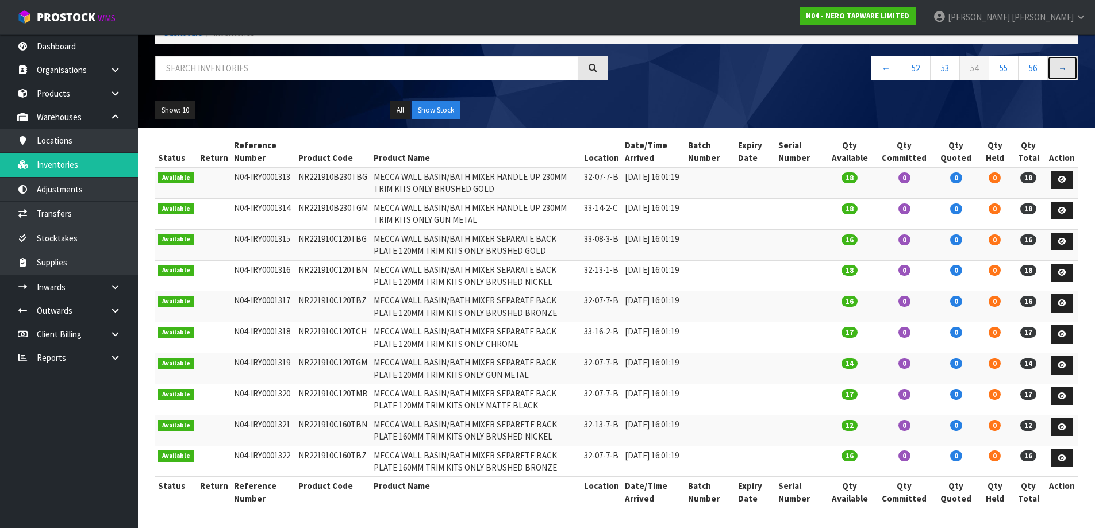
click at [1063, 69] on link "→" at bounding box center [1063, 68] width 30 height 25
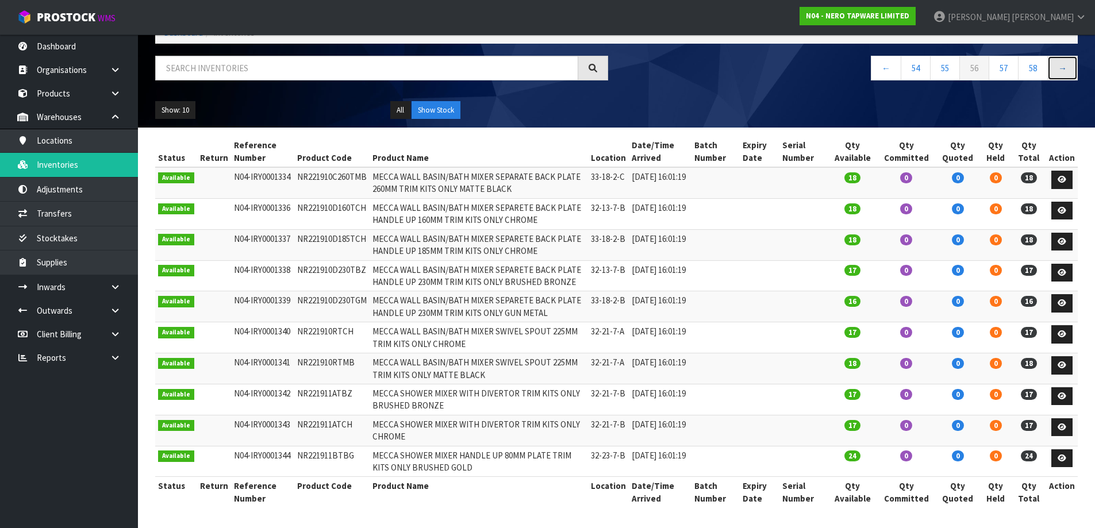
click at [1063, 69] on link "→" at bounding box center [1063, 68] width 30 height 25
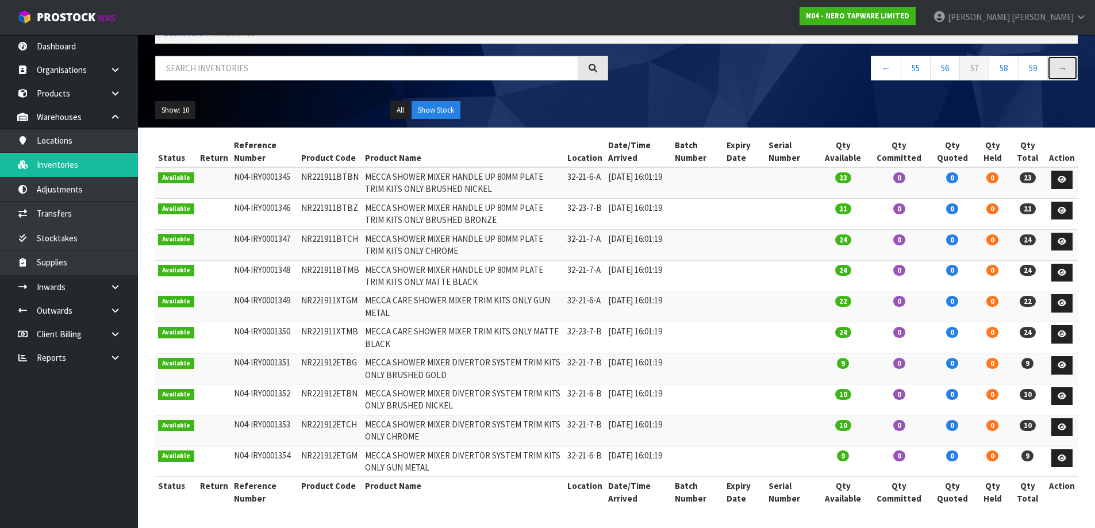
click at [1063, 69] on link "→" at bounding box center [1063, 68] width 30 height 25
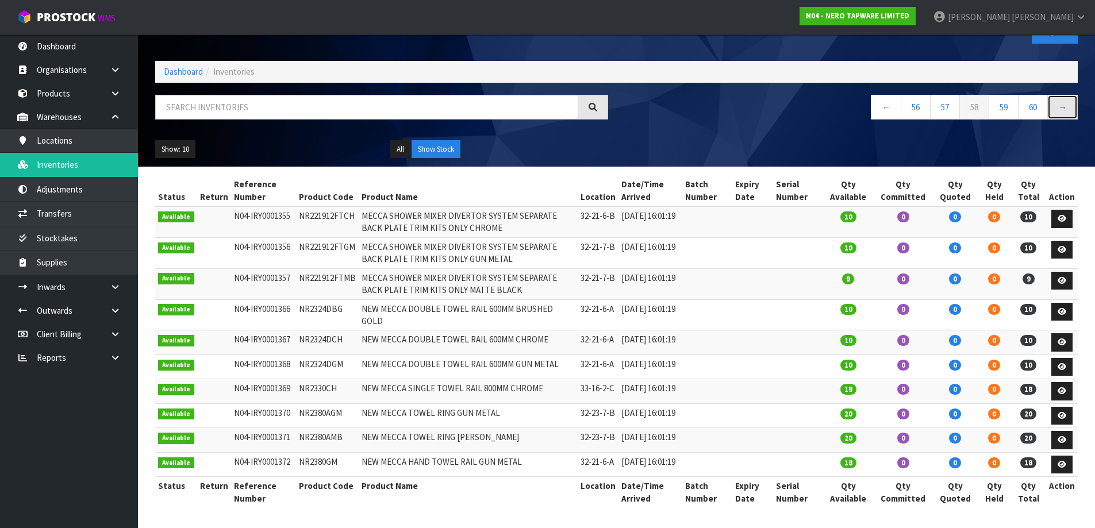
click at [1063, 95] on link "→" at bounding box center [1063, 107] width 30 height 25
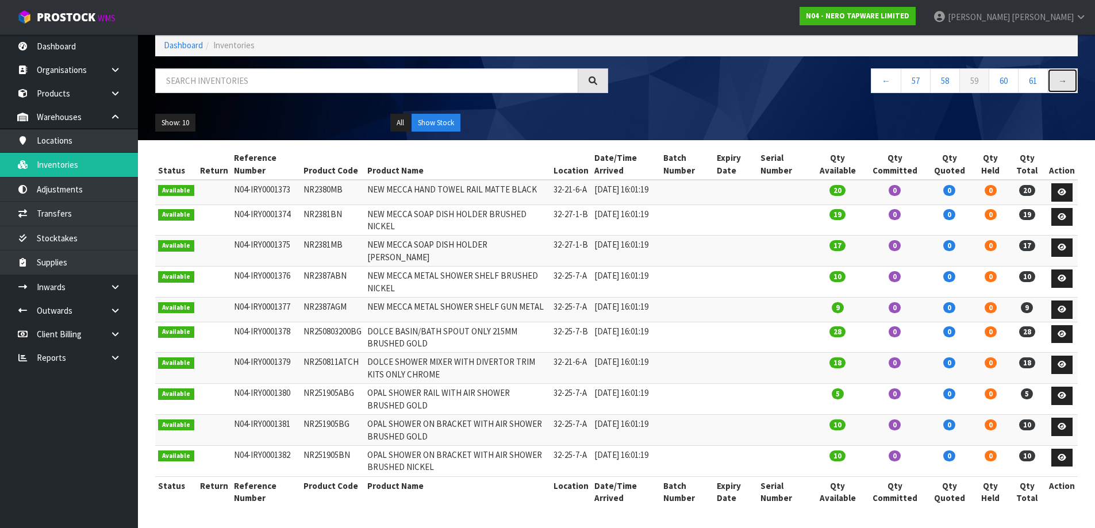
click at [1063, 69] on link "→" at bounding box center [1063, 80] width 30 height 25
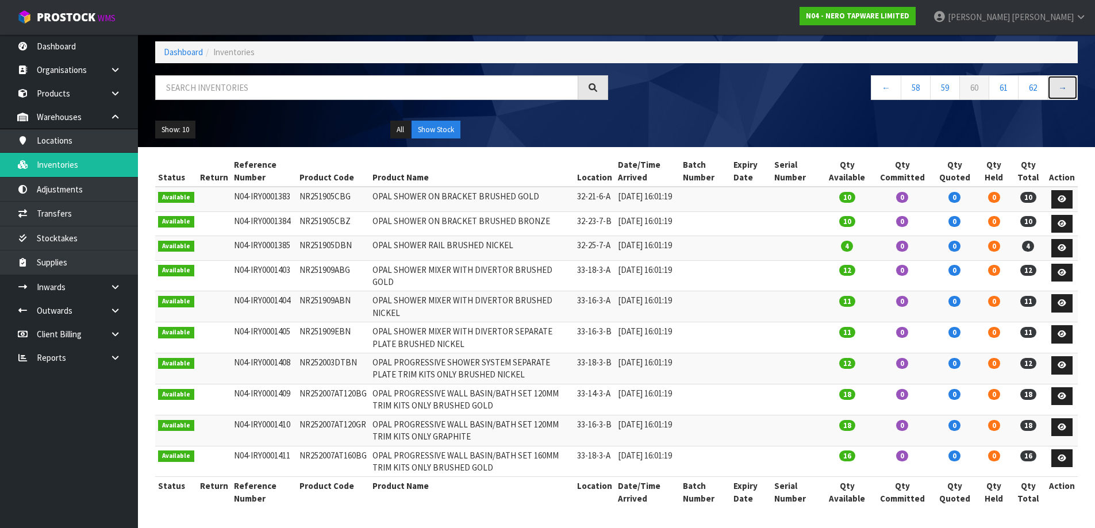
click at [1063, 75] on link "→" at bounding box center [1063, 87] width 30 height 25
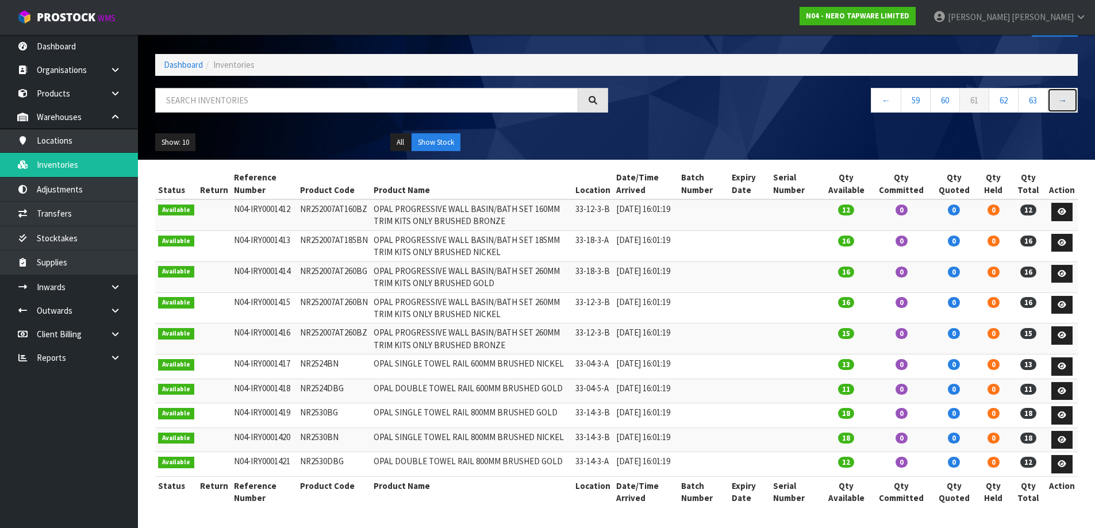
click at [1063, 88] on link "→" at bounding box center [1063, 100] width 30 height 25
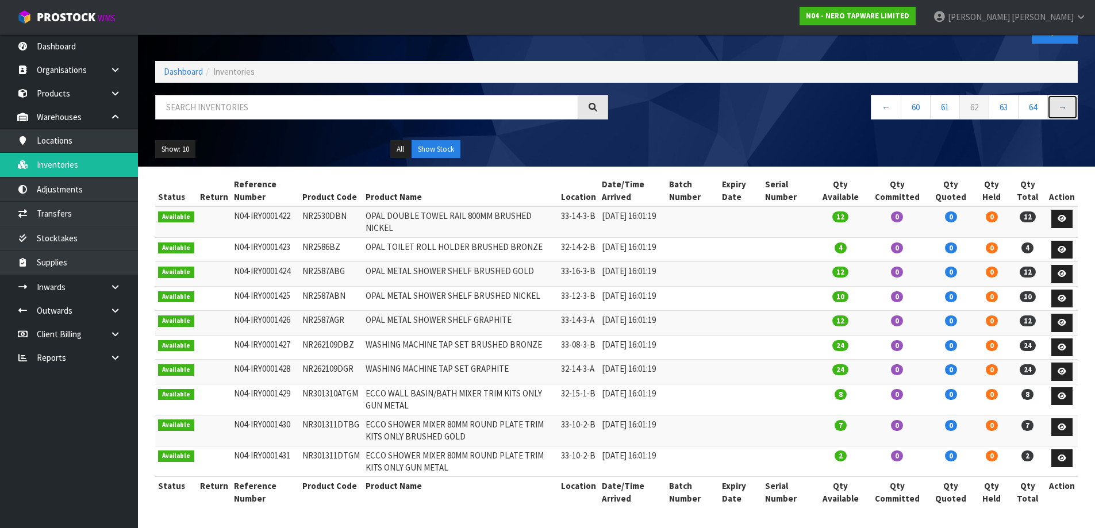
click at [1063, 95] on link "→" at bounding box center [1063, 107] width 30 height 25
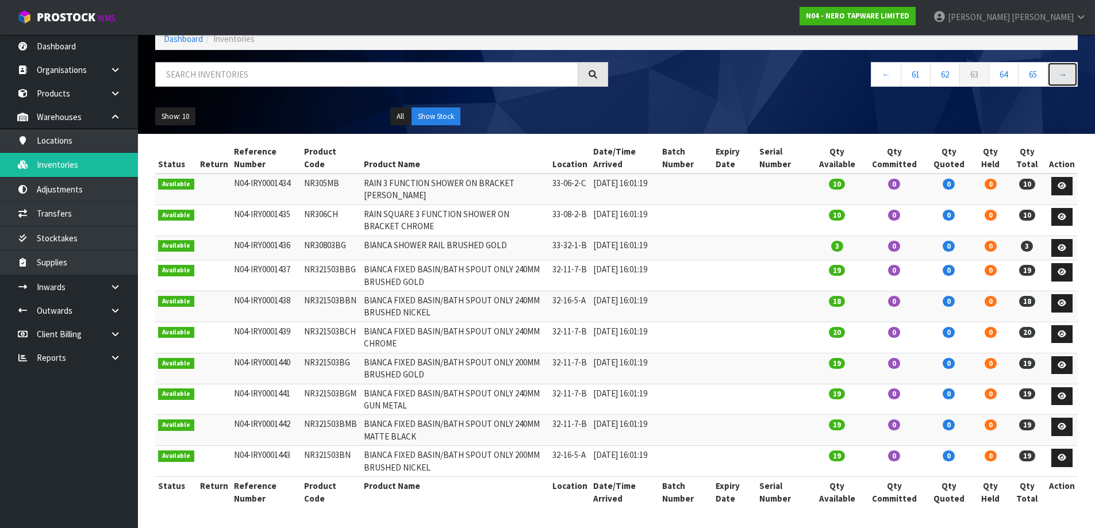
click at [1063, 69] on link "→" at bounding box center [1063, 74] width 30 height 25
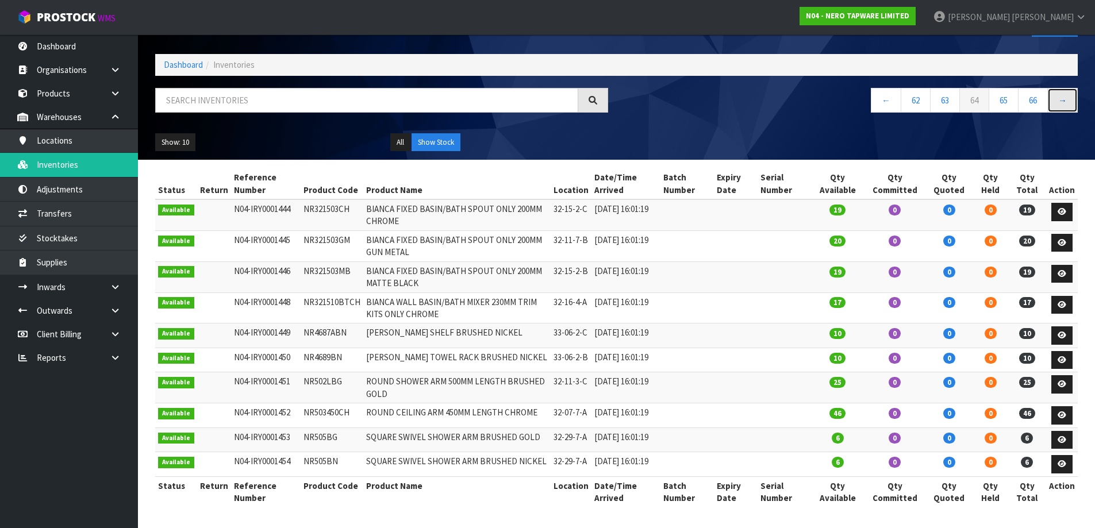
click at [1063, 88] on link "→" at bounding box center [1063, 100] width 30 height 25
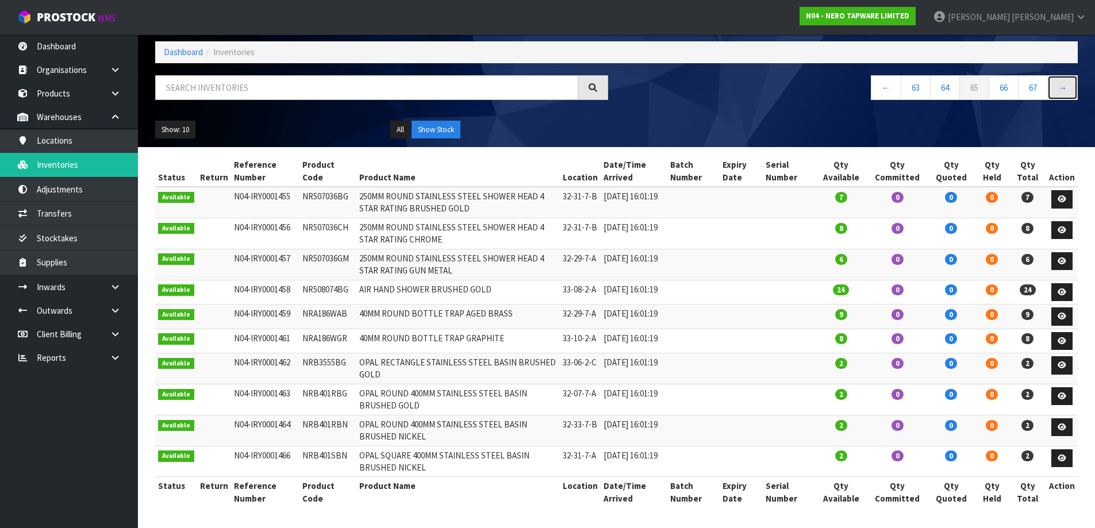
click at [1063, 75] on link "→" at bounding box center [1063, 87] width 30 height 25
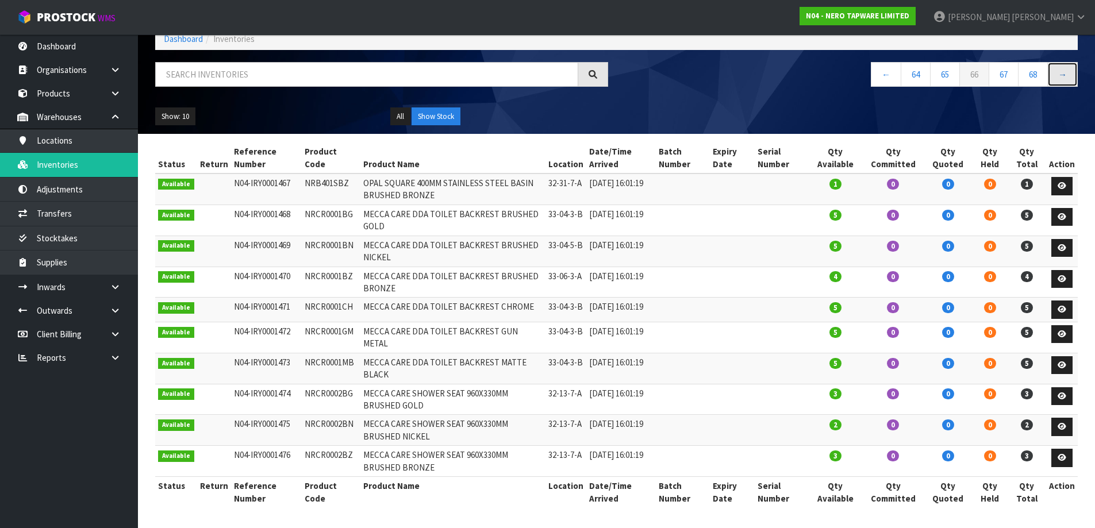
click at [1063, 69] on link "→" at bounding box center [1063, 74] width 30 height 25
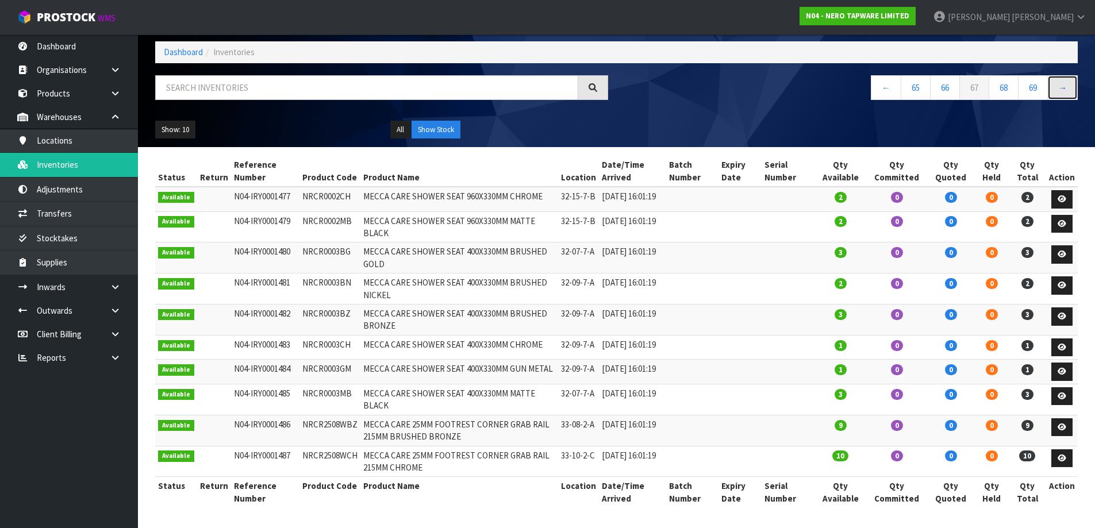
click at [1063, 75] on link "→" at bounding box center [1063, 87] width 30 height 25
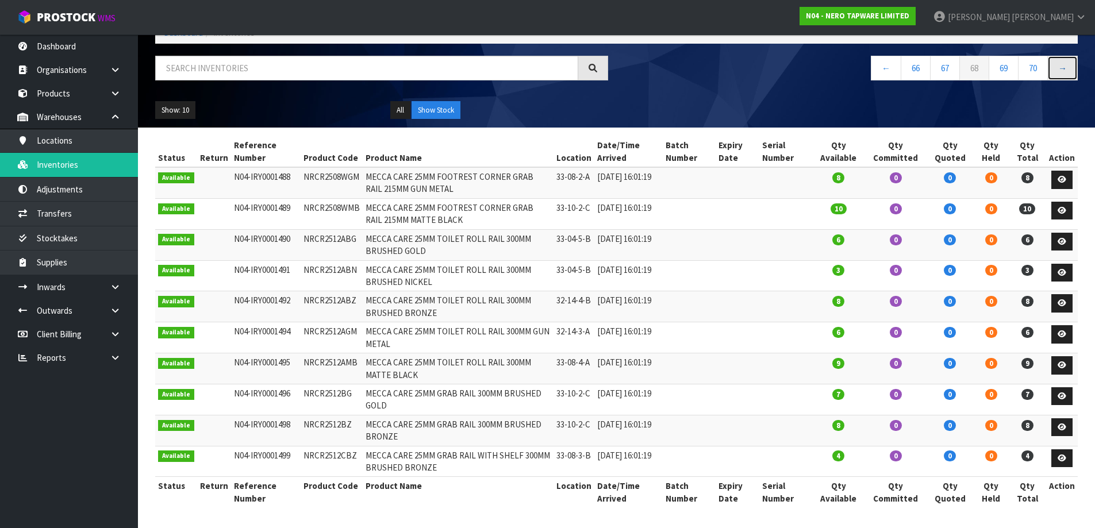
click at [1063, 69] on link "→" at bounding box center [1063, 68] width 30 height 25
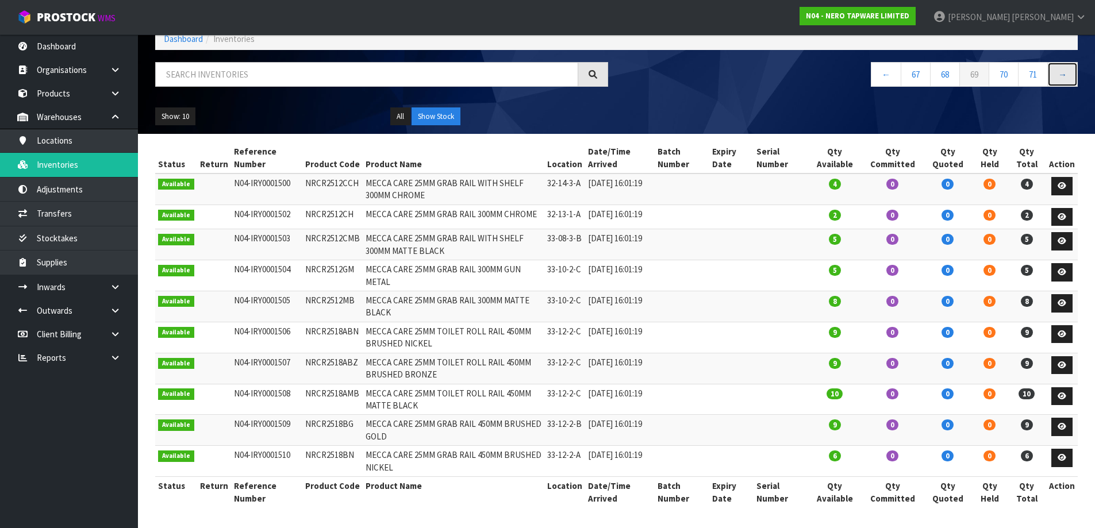
click at [1063, 69] on link "→" at bounding box center [1063, 74] width 30 height 25
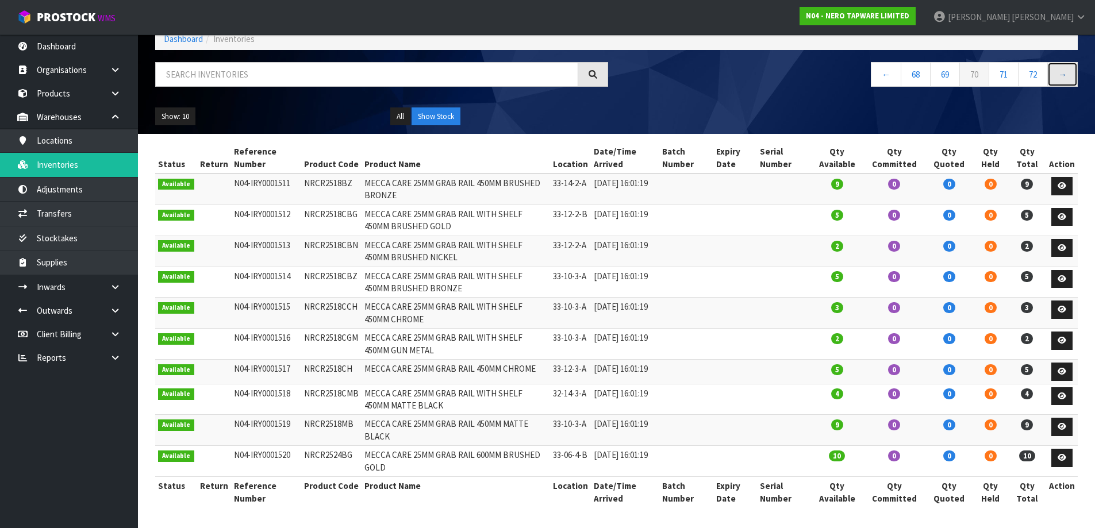
click at [1063, 69] on link "→" at bounding box center [1063, 74] width 30 height 25
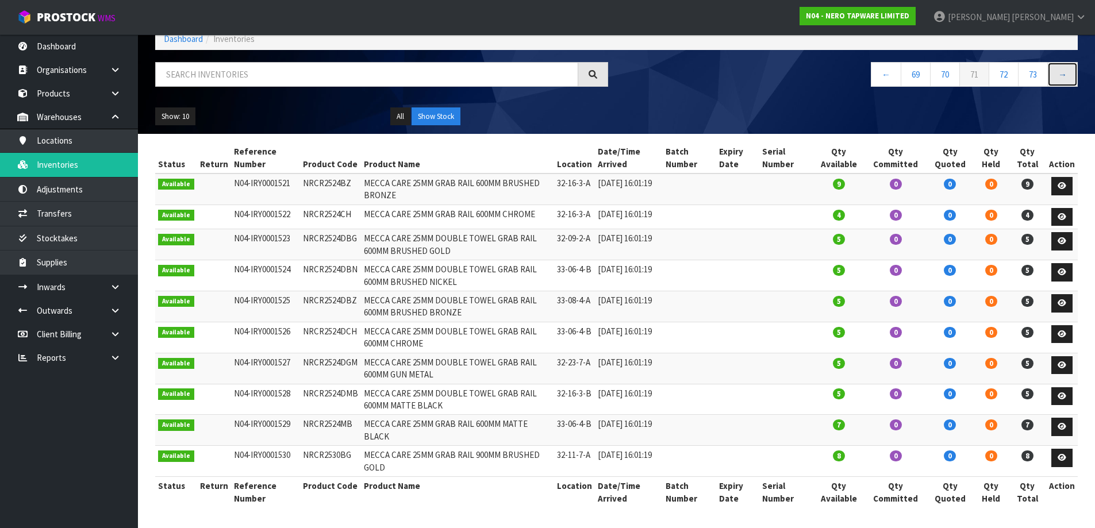
click at [1063, 69] on link "→" at bounding box center [1063, 74] width 30 height 25
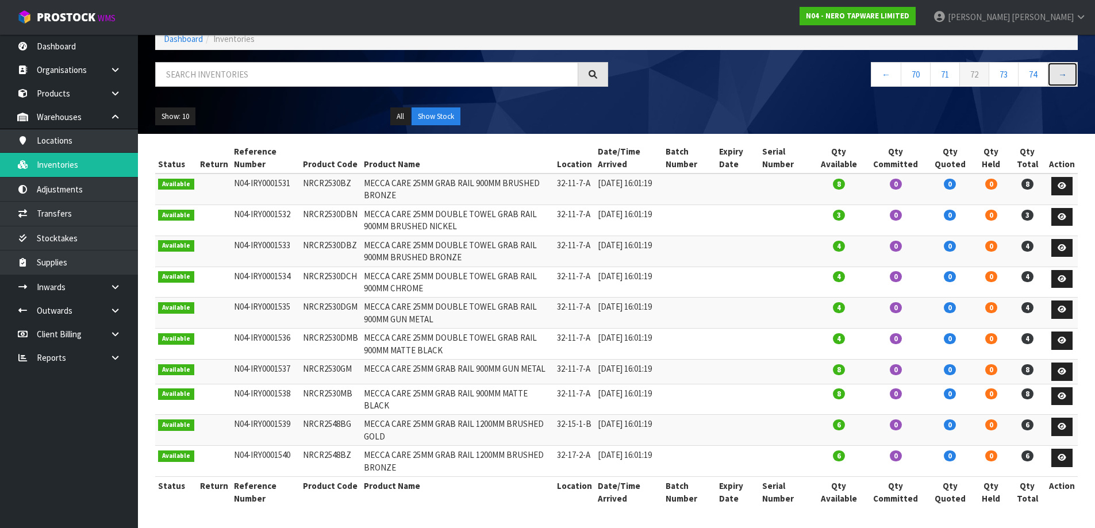
click at [1063, 69] on link "→" at bounding box center [1063, 74] width 30 height 25
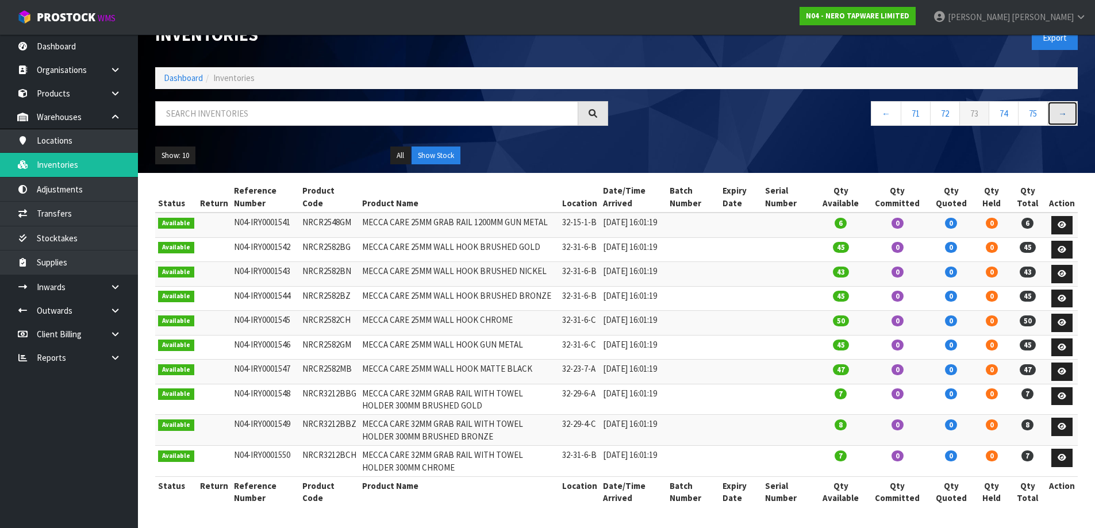
click at [1063, 101] on link "→" at bounding box center [1063, 113] width 30 height 25
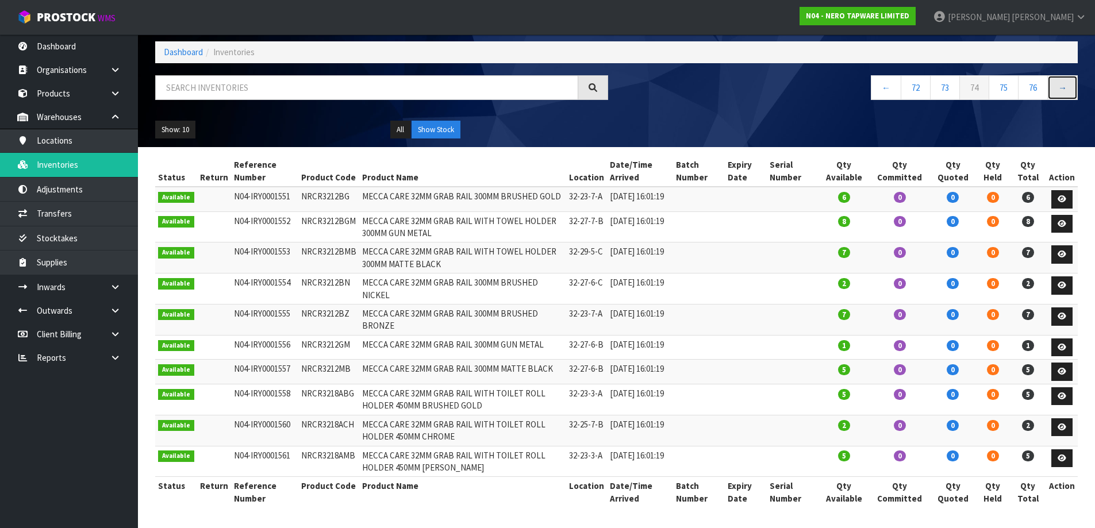
click at [1063, 75] on link "→" at bounding box center [1063, 87] width 30 height 25
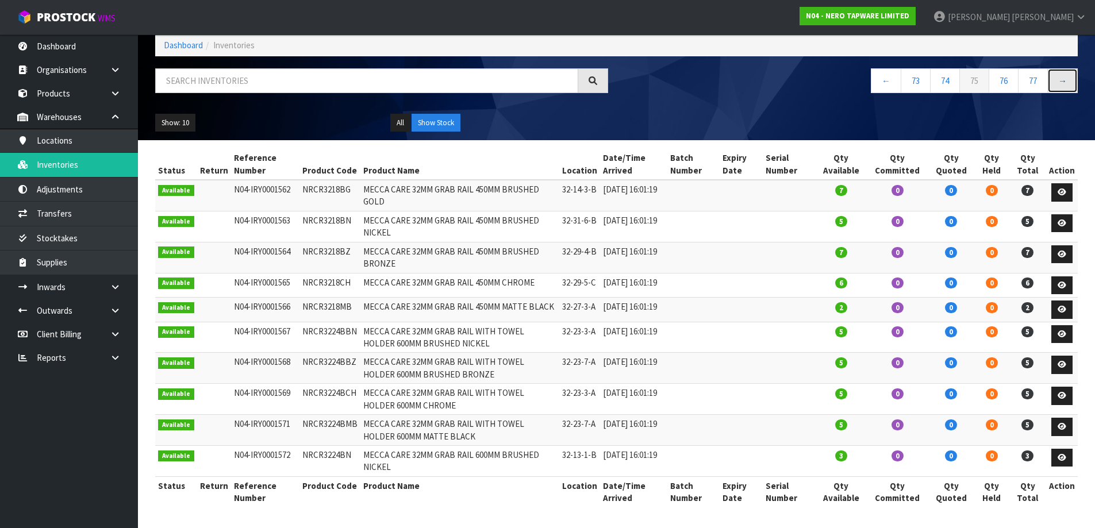
click at [1063, 69] on link "→" at bounding box center [1063, 80] width 30 height 25
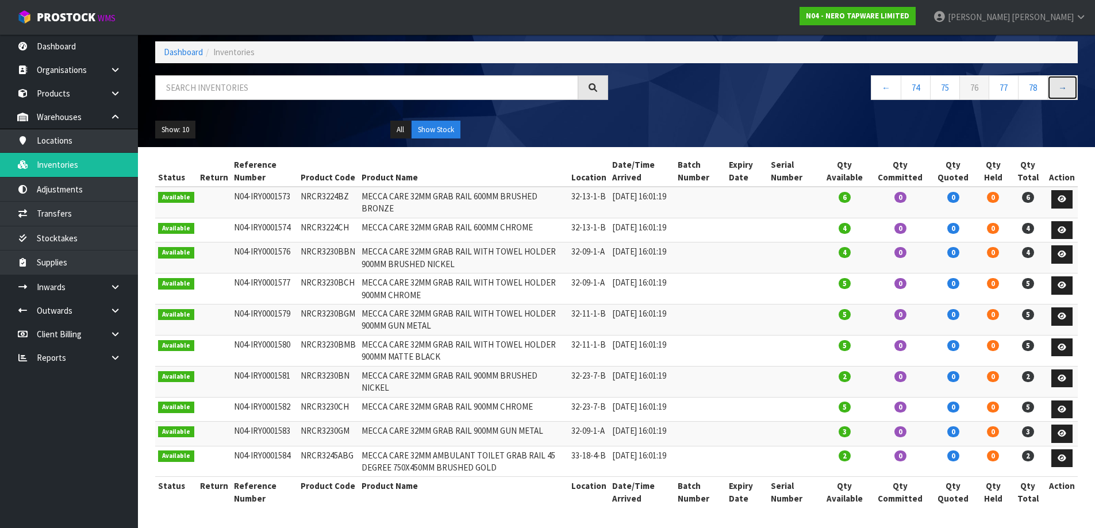
click at [1063, 75] on link "→" at bounding box center [1063, 87] width 30 height 25
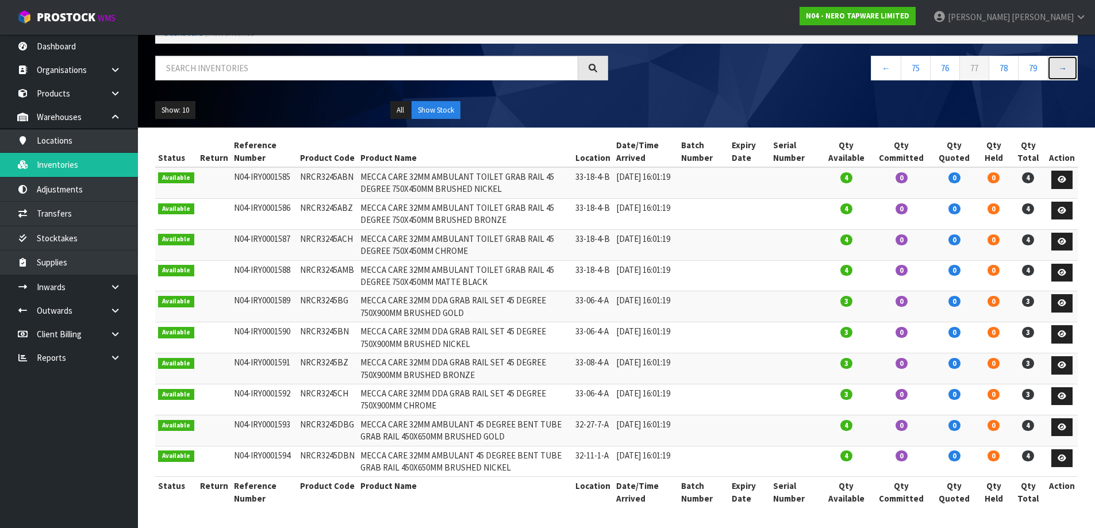
click at [1063, 69] on link "→" at bounding box center [1063, 68] width 30 height 25
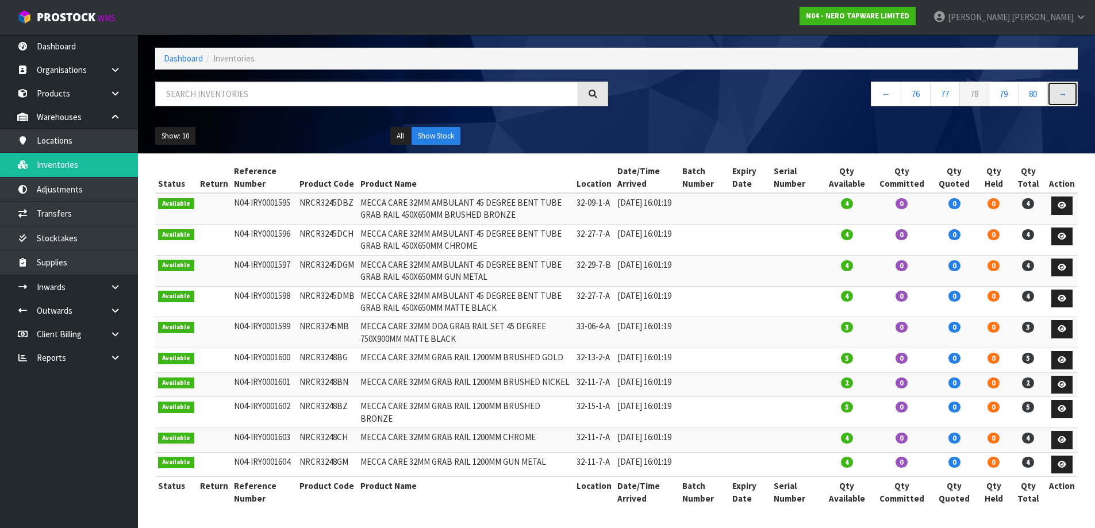
click at [1063, 82] on link "→" at bounding box center [1063, 94] width 30 height 25
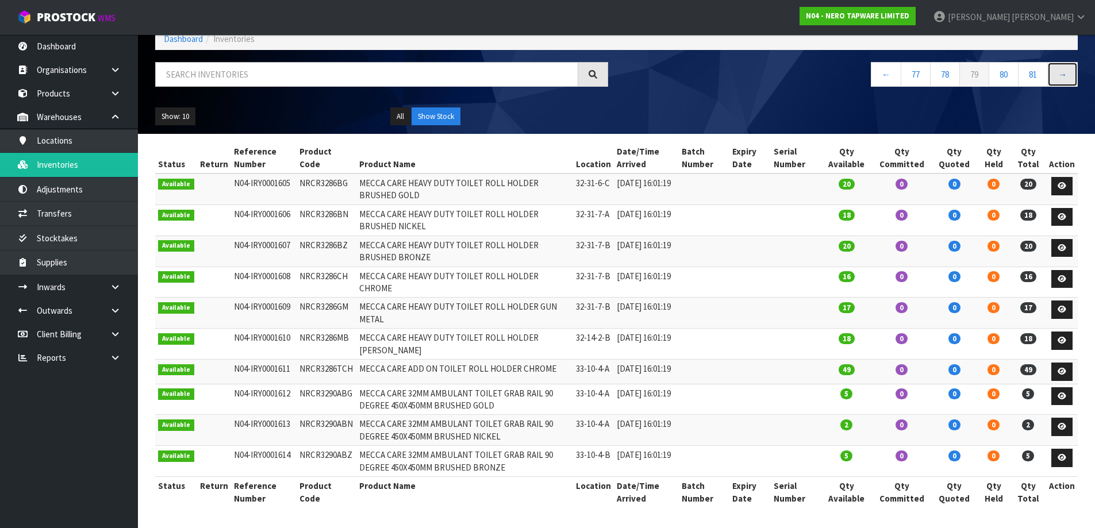
click at [1063, 69] on link "→" at bounding box center [1063, 74] width 30 height 25
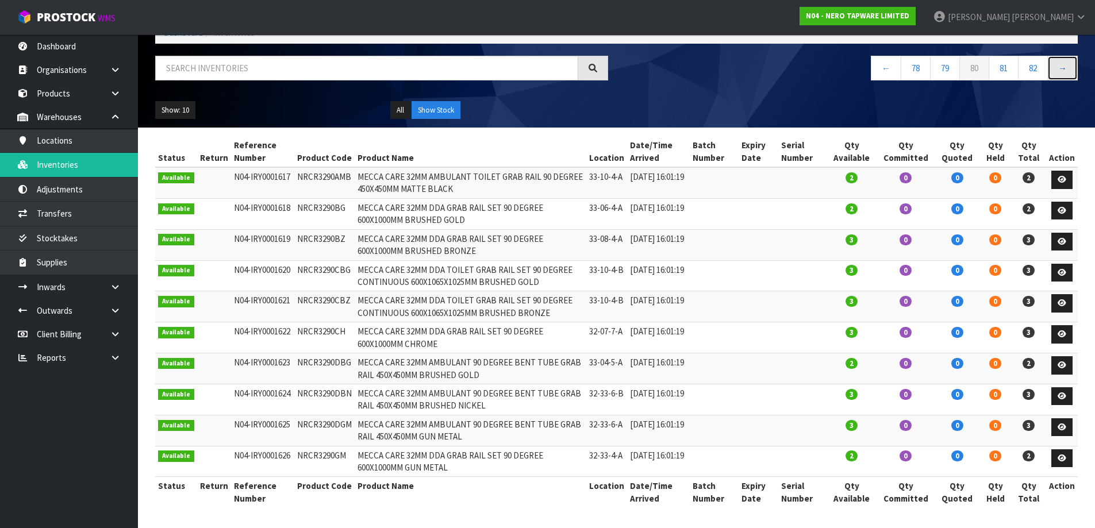
click at [1063, 69] on link "→" at bounding box center [1063, 68] width 30 height 25
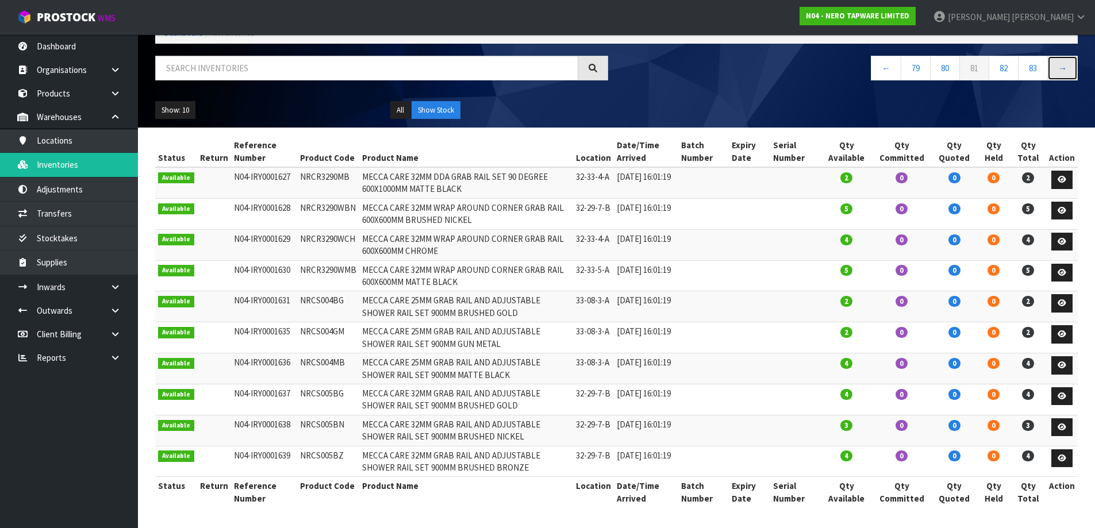
click at [1063, 69] on link "→" at bounding box center [1063, 68] width 30 height 25
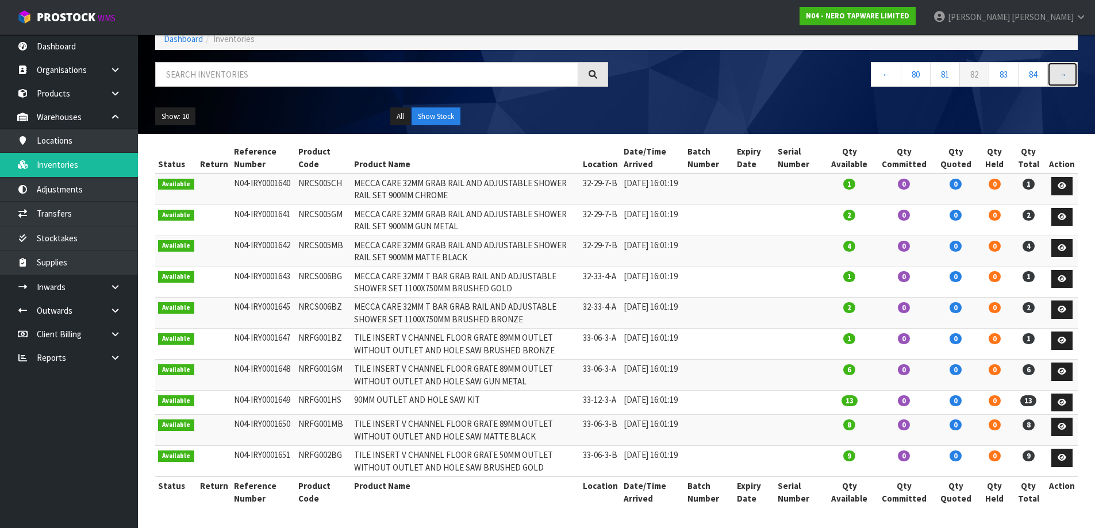
click at [1063, 69] on link "→" at bounding box center [1063, 74] width 30 height 25
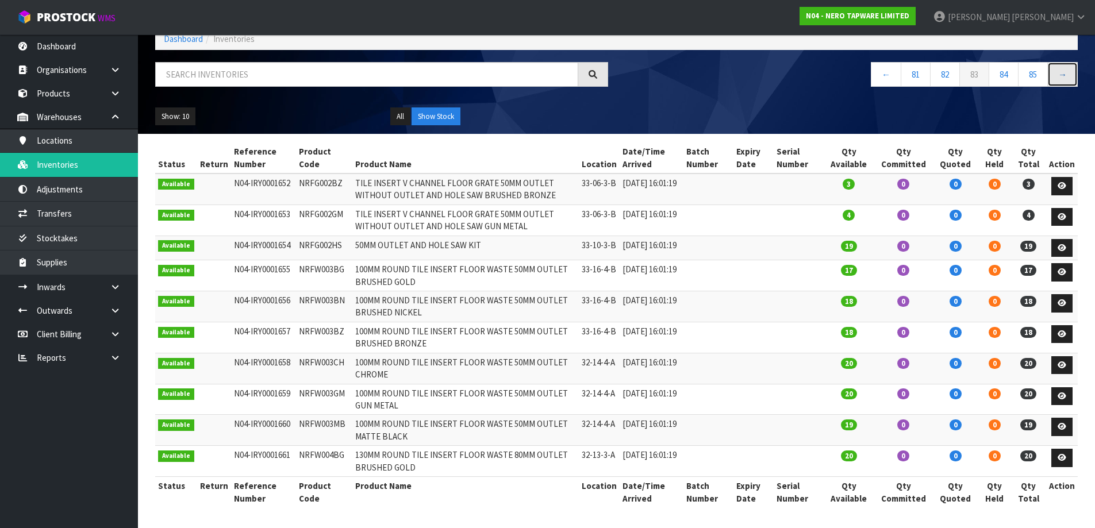
click at [1063, 69] on link "→" at bounding box center [1063, 74] width 30 height 25
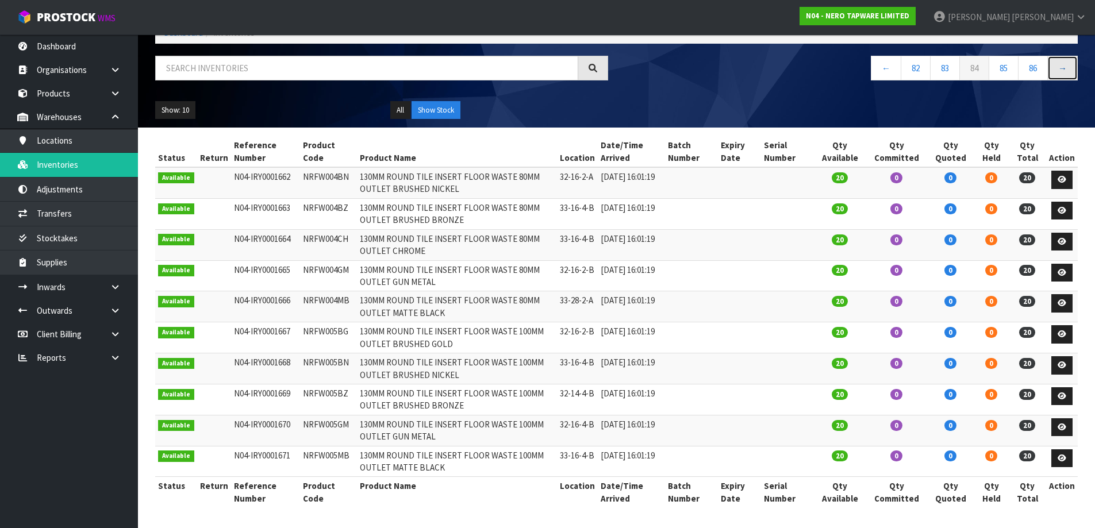
click at [1063, 69] on link "→" at bounding box center [1063, 68] width 30 height 25
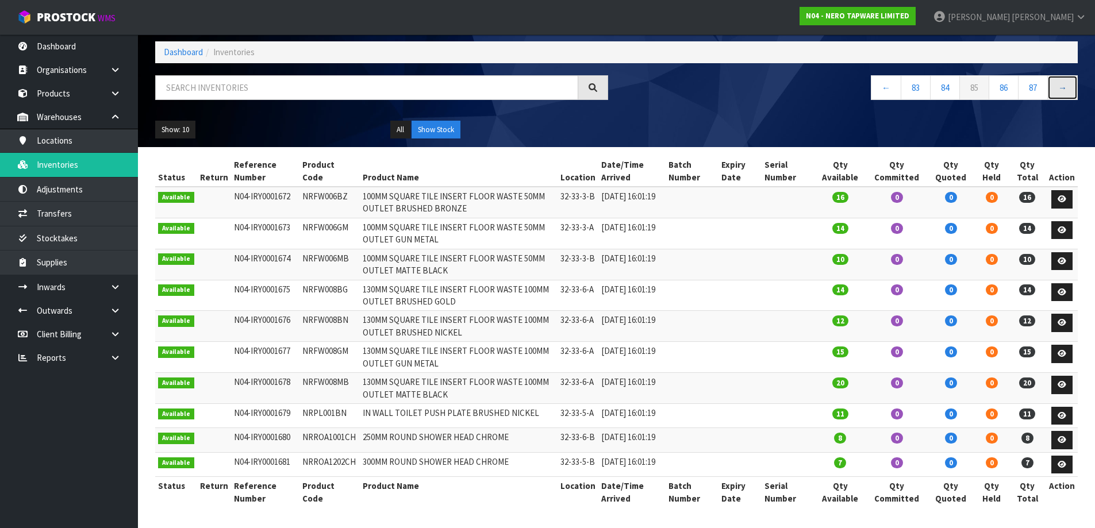
click at [1063, 75] on link "→" at bounding box center [1063, 87] width 30 height 25
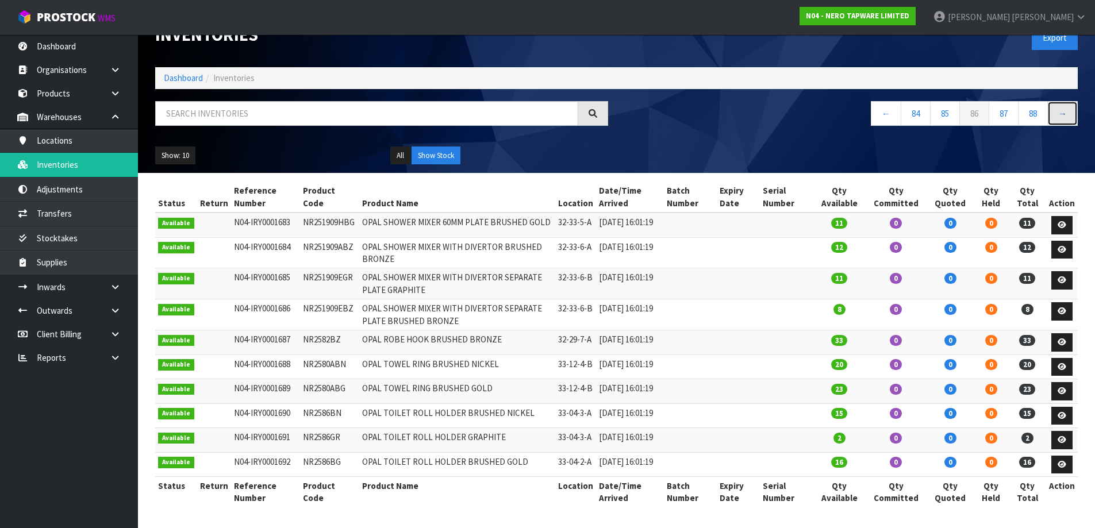
click at [1063, 101] on link "→" at bounding box center [1063, 113] width 30 height 25
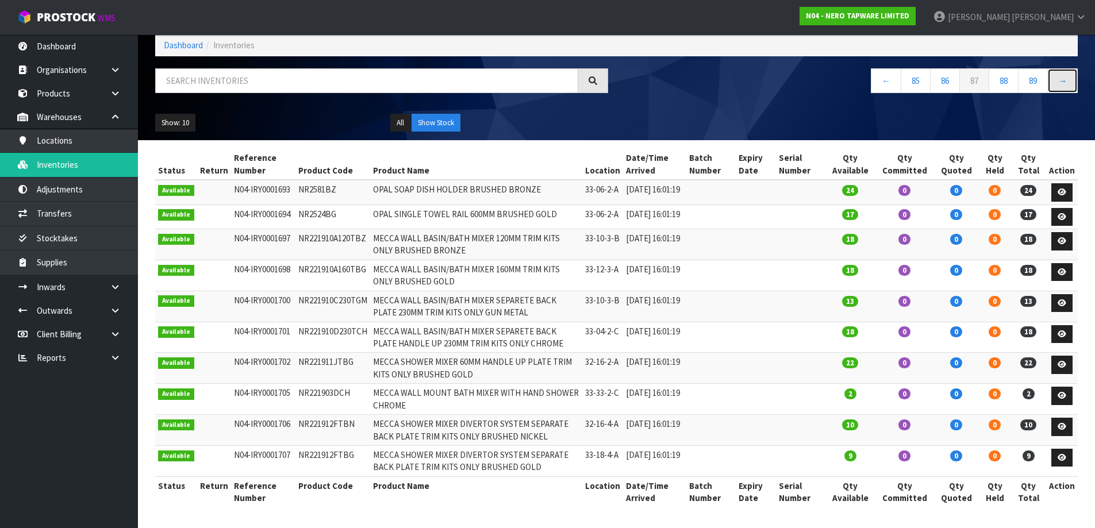
click at [1063, 69] on link "→" at bounding box center [1063, 80] width 30 height 25
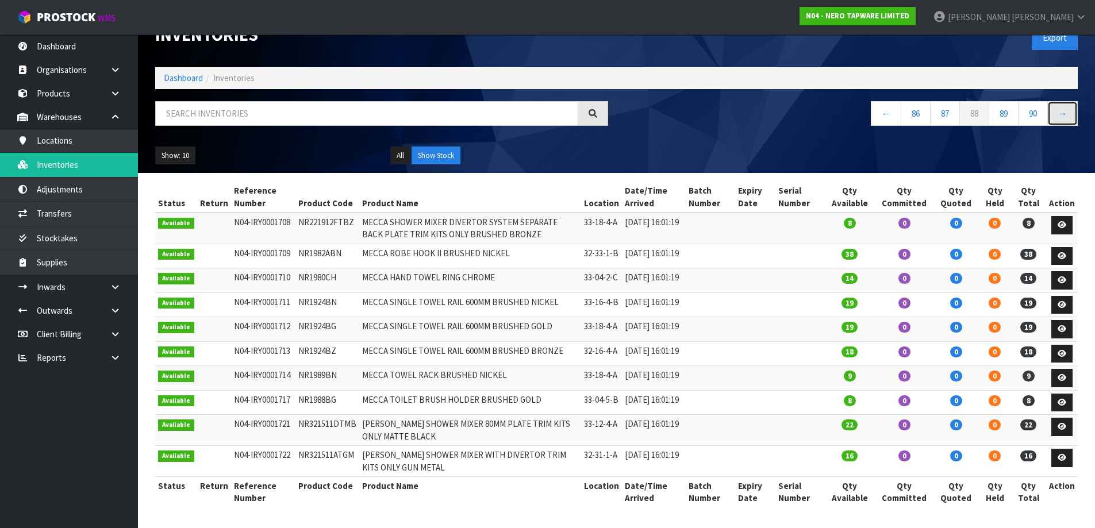
click at [1063, 101] on link "→" at bounding box center [1063, 113] width 30 height 25
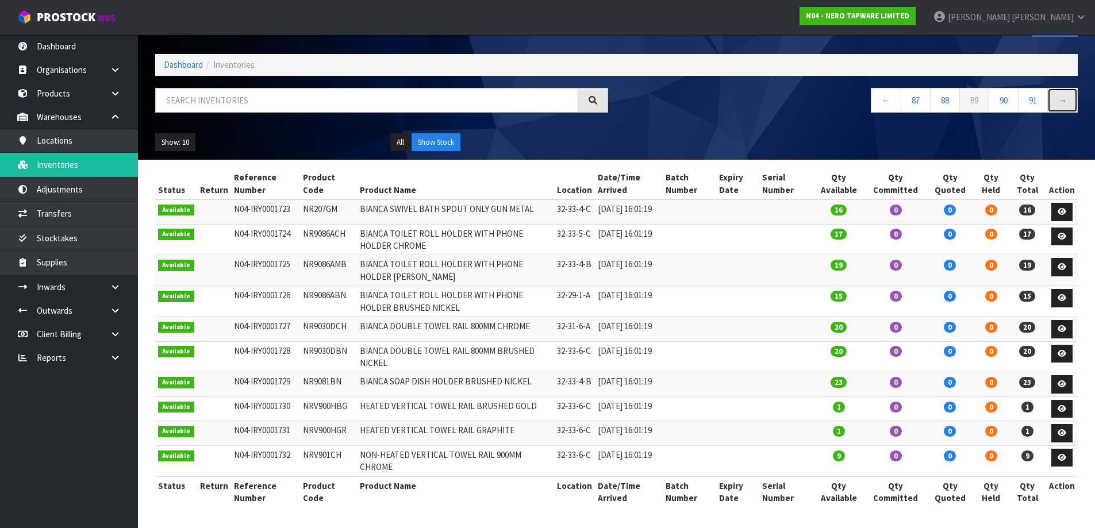
click at [1063, 88] on link "→" at bounding box center [1063, 100] width 30 height 25
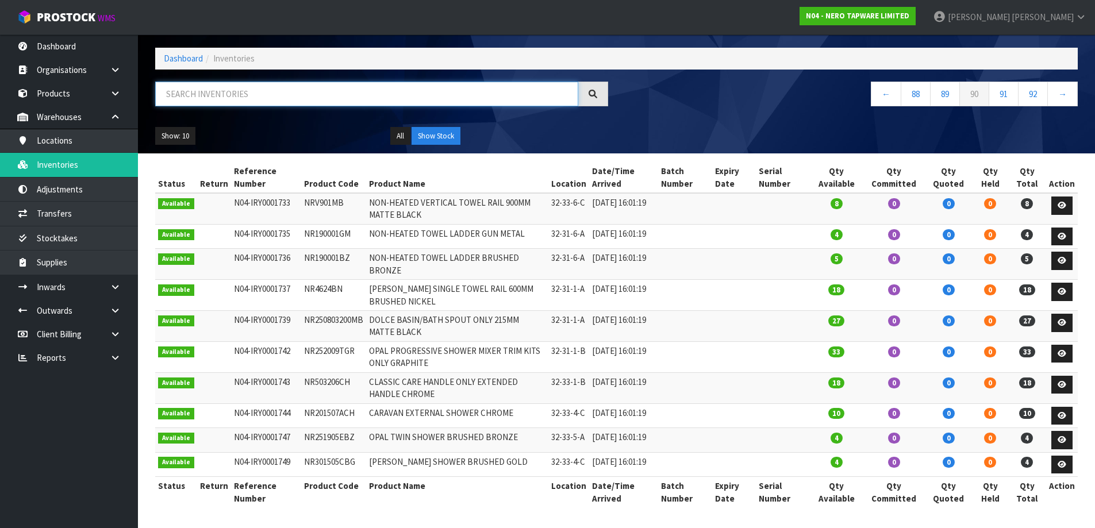
click at [387, 82] on input "text" at bounding box center [366, 94] width 423 height 25
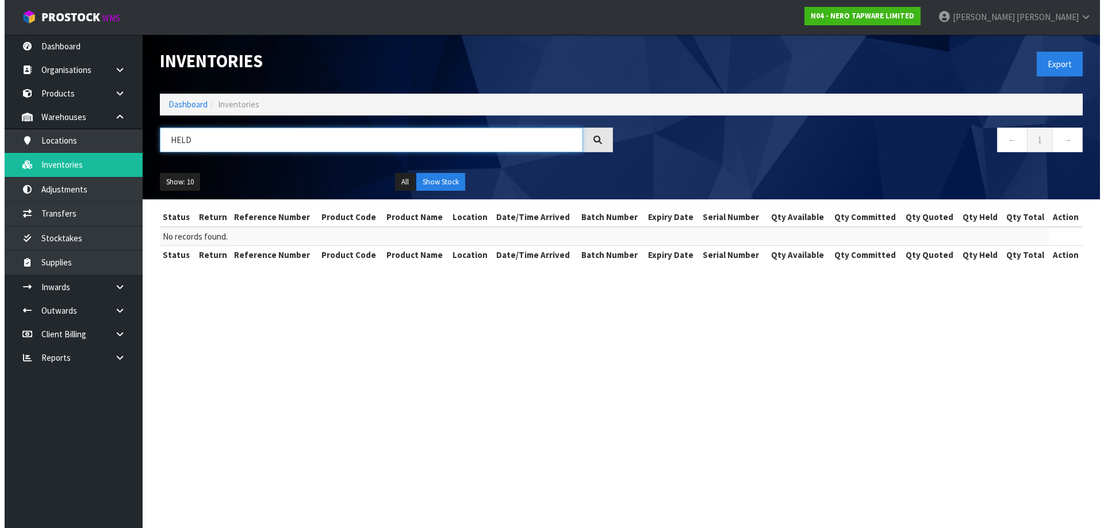
scroll to position [0, 0]
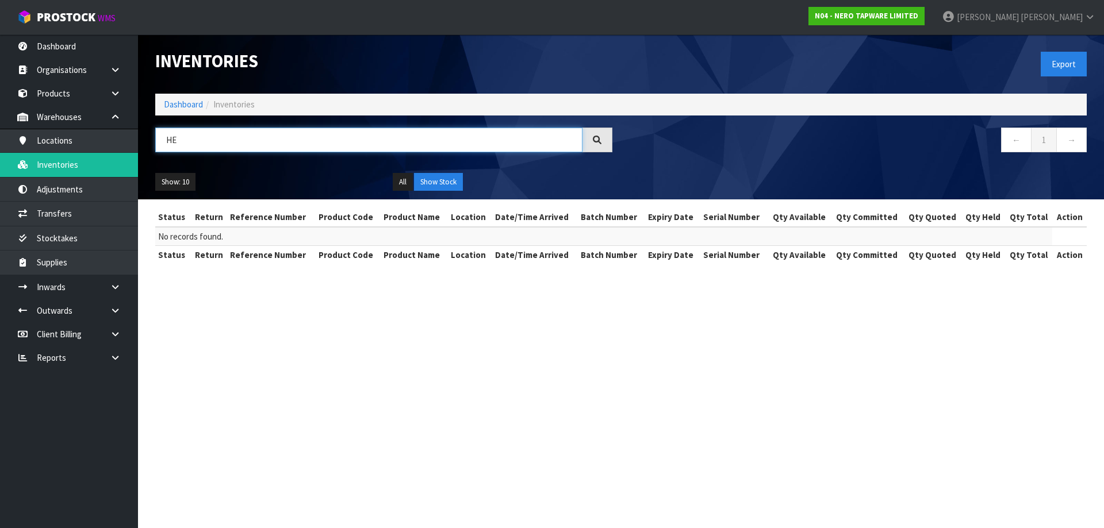
type input "H"
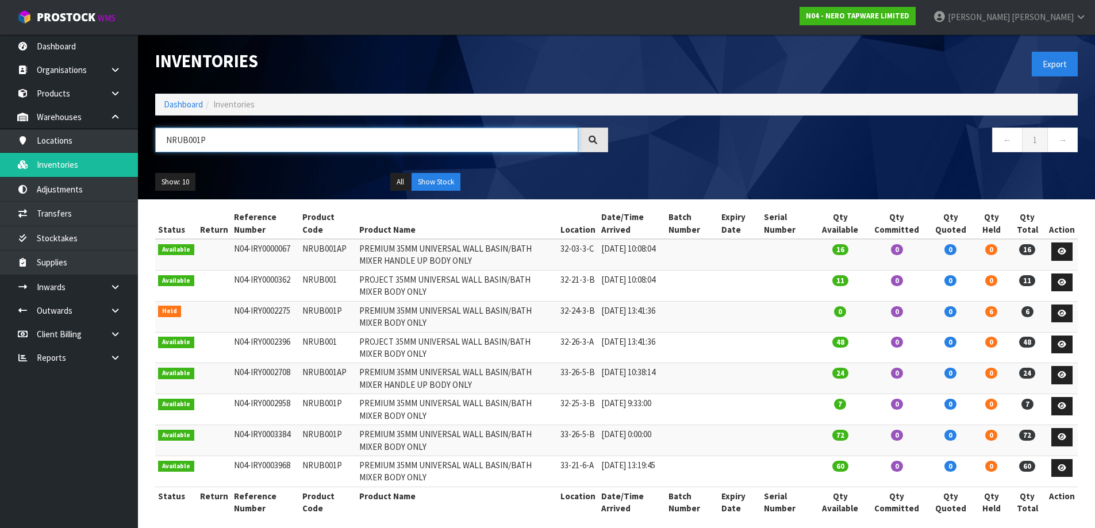
type input "NRUB001P"
